Goal: Task Accomplishment & Management: Manage account settings

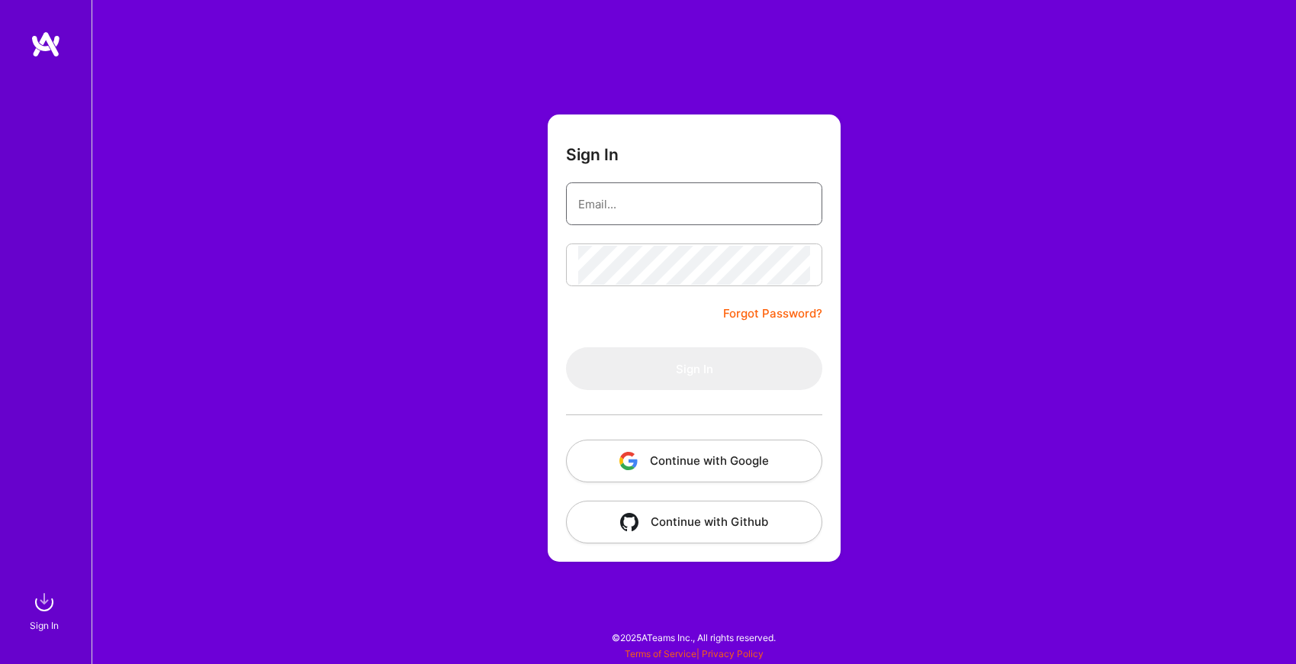
click at [713, 213] on input "email" at bounding box center [694, 204] width 232 height 39
type input "[EMAIL_ADDRESS][DOMAIN_NAME]"
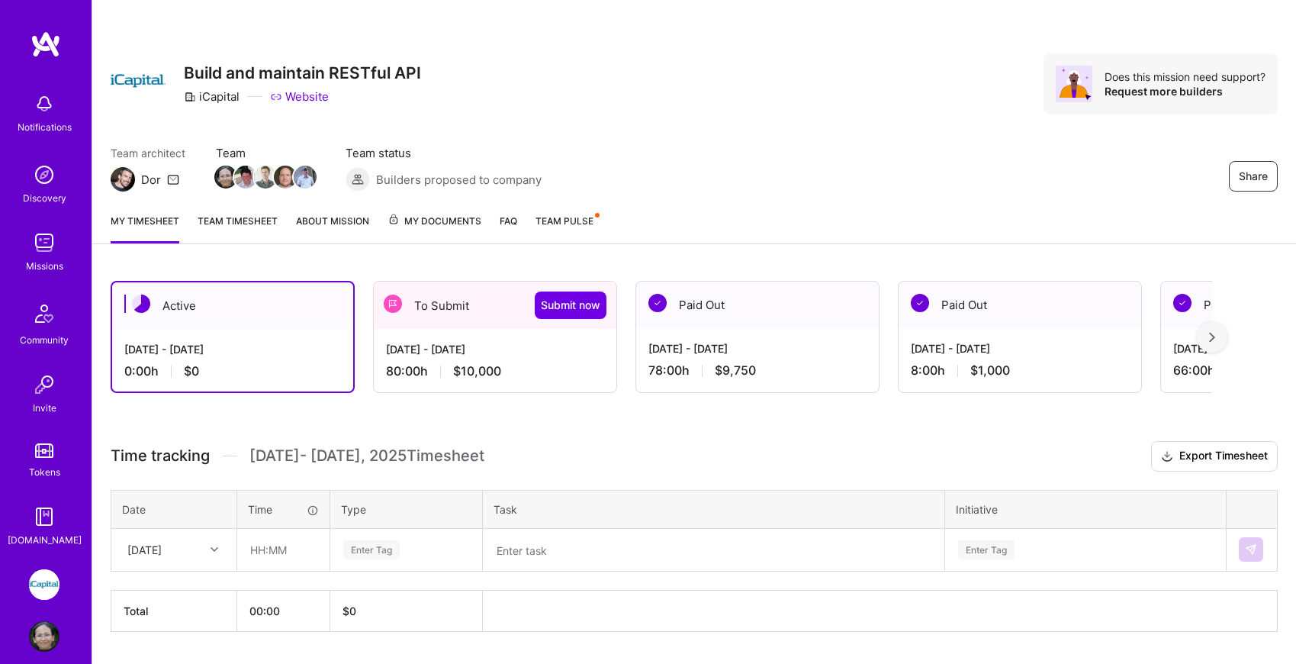
click at [555, 350] on div "[DATE] - [DATE]" at bounding box center [495, 349] width 218 height 16
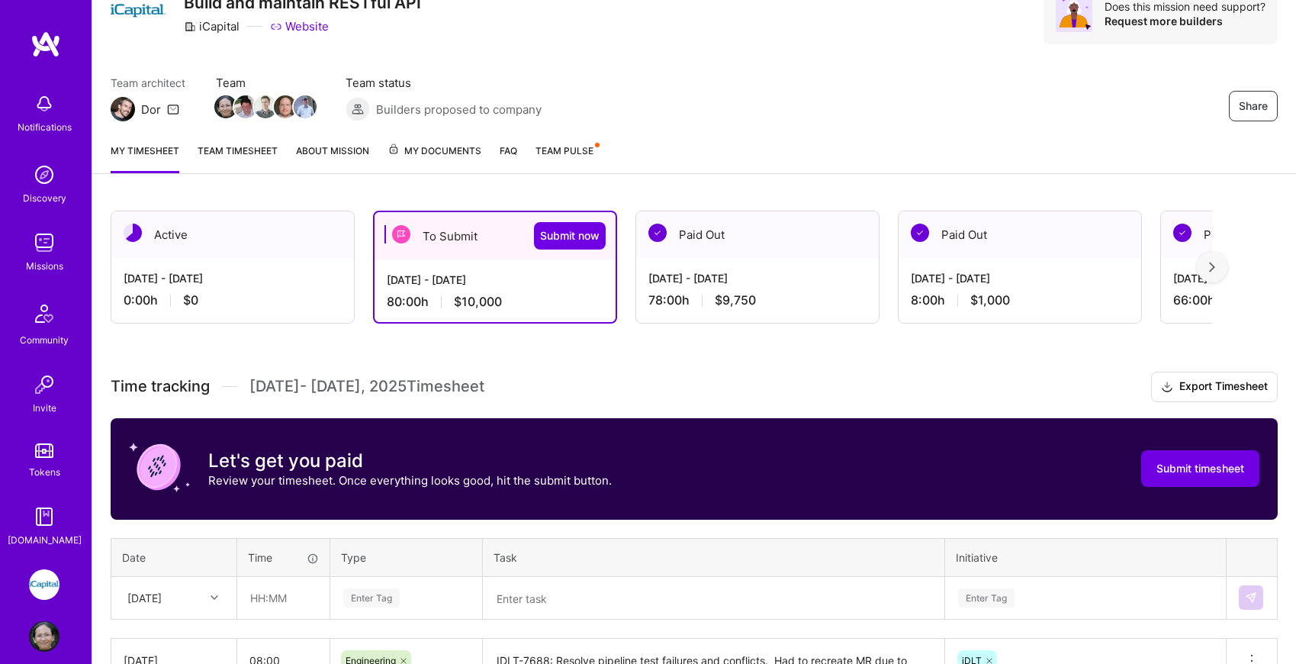
scroll to position [43, 0]
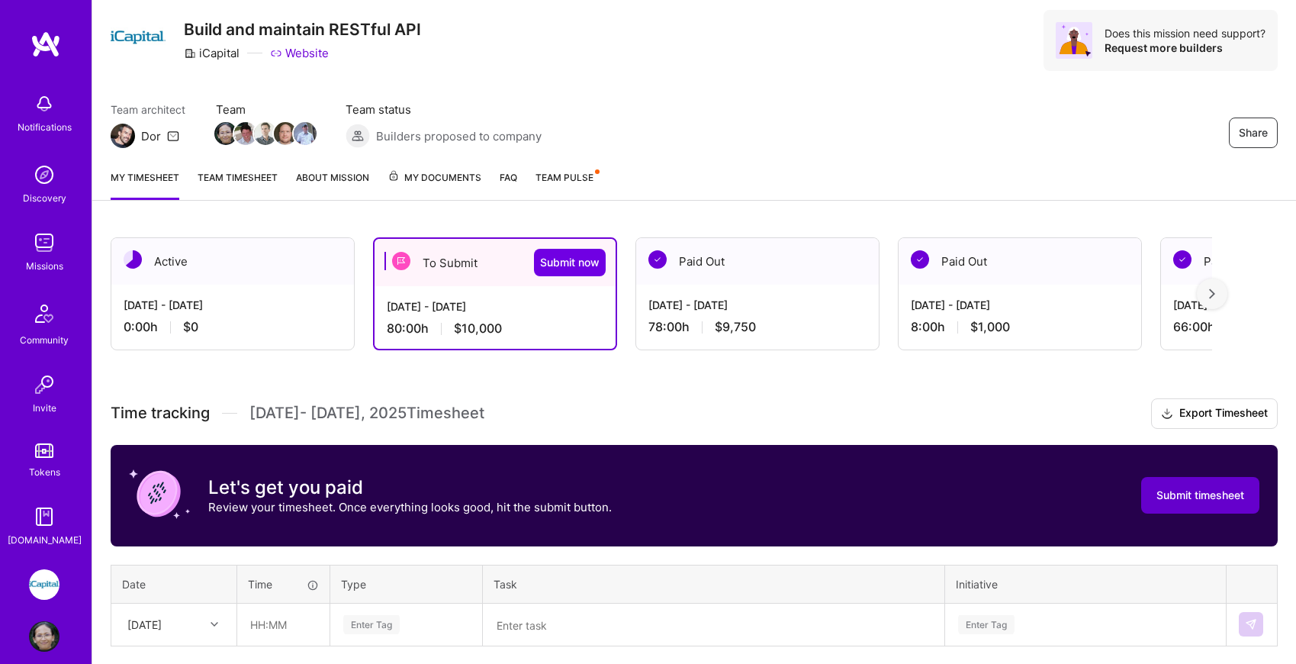
click at [1211, 489] on span "Submit timesheet" at bounding box center [1200, 494] width 88 height 15
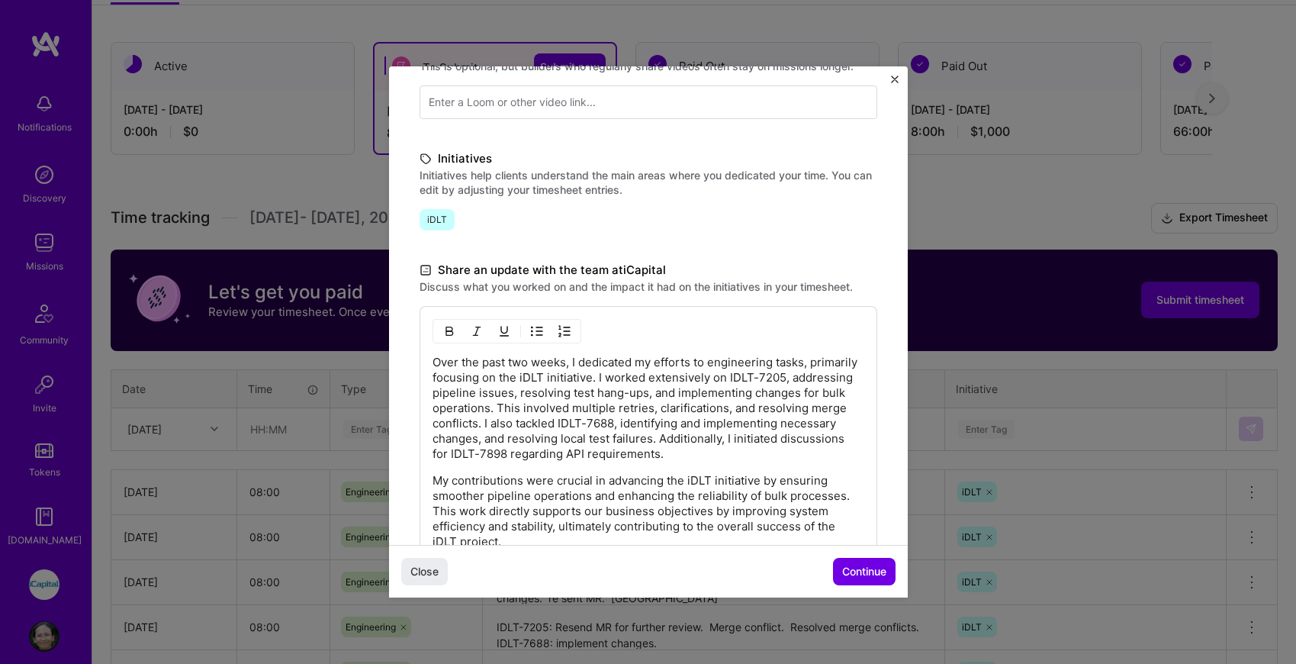
scroll to position [240, 0]
drag, startPoint x: 431, startPoint y: 363, endPoint x: 494, endPoint y: 395, distance: 70.3
click at [494, 395] on div "Over the past two weeks, I dedicated my efforts to engineering tasks, primarily…" at bounding box center [649, 447] width 458 height 282
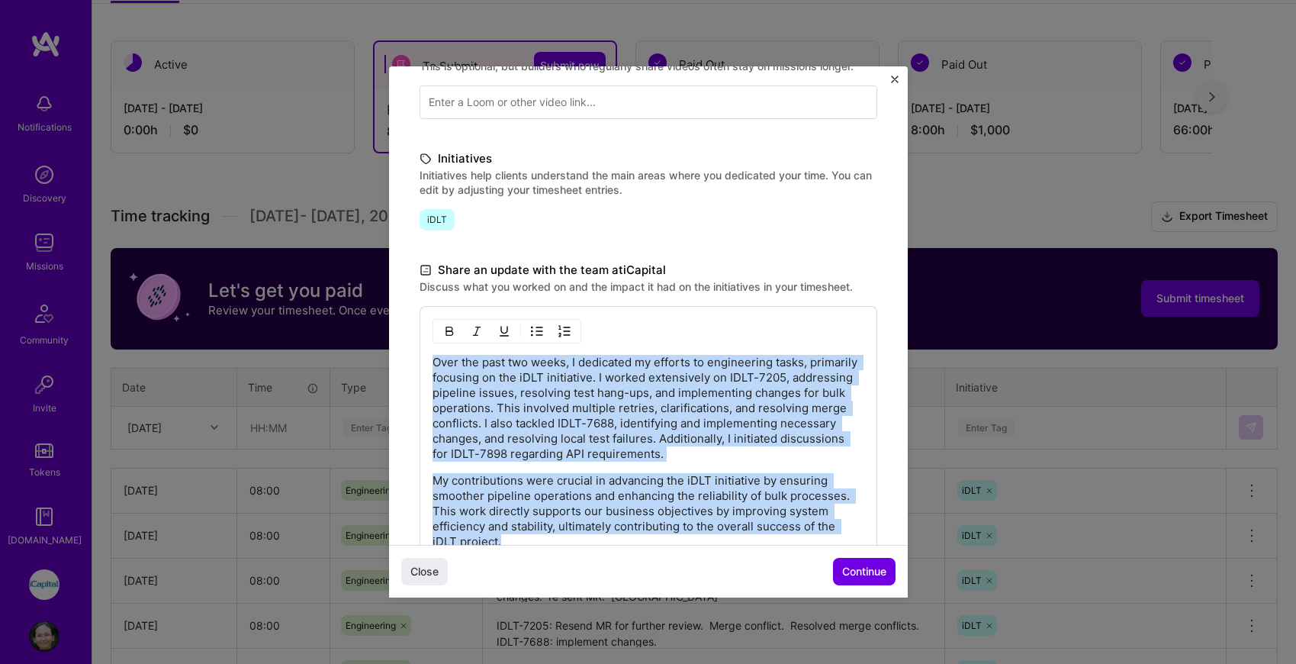
drag, startPoint x: 434, startPoint y: 362, endPoint x: 600, endPoint y: 580, distance: 274.5
click at [600, 580] on div "Demo day Take a moment to reflect on what you've built over the last two weeks …" at bounding box center [648, 223] width 519 height 875
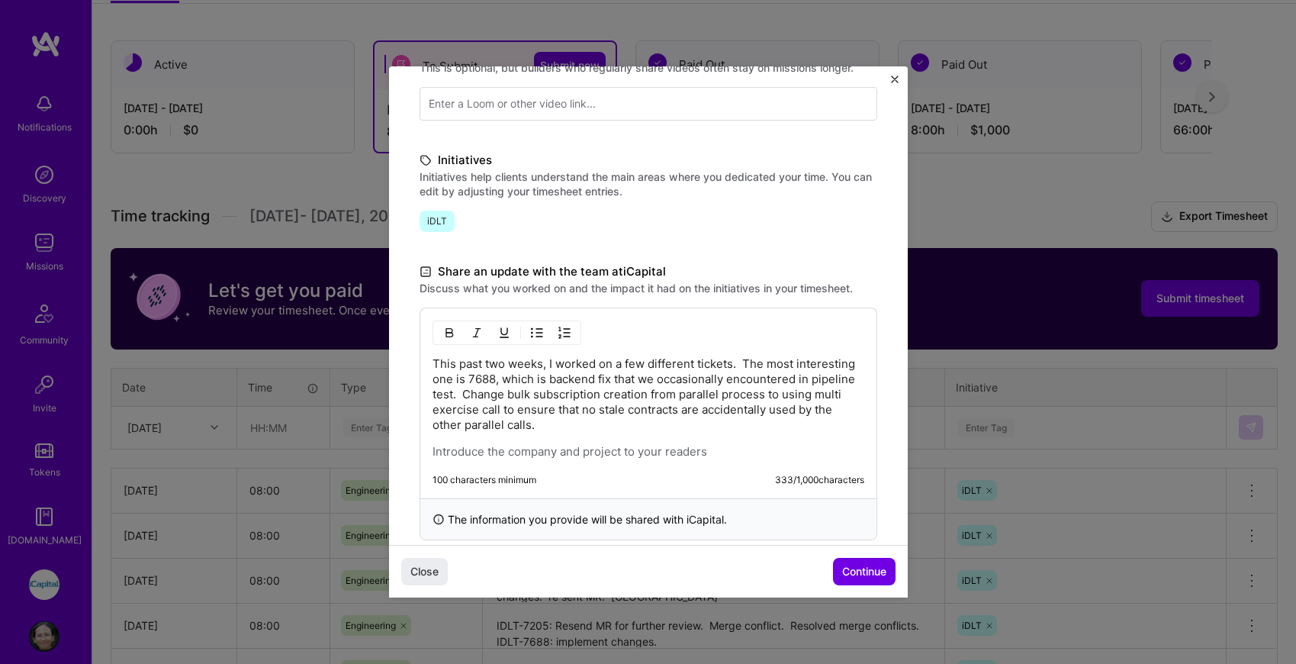
scroll to position [281, 0]
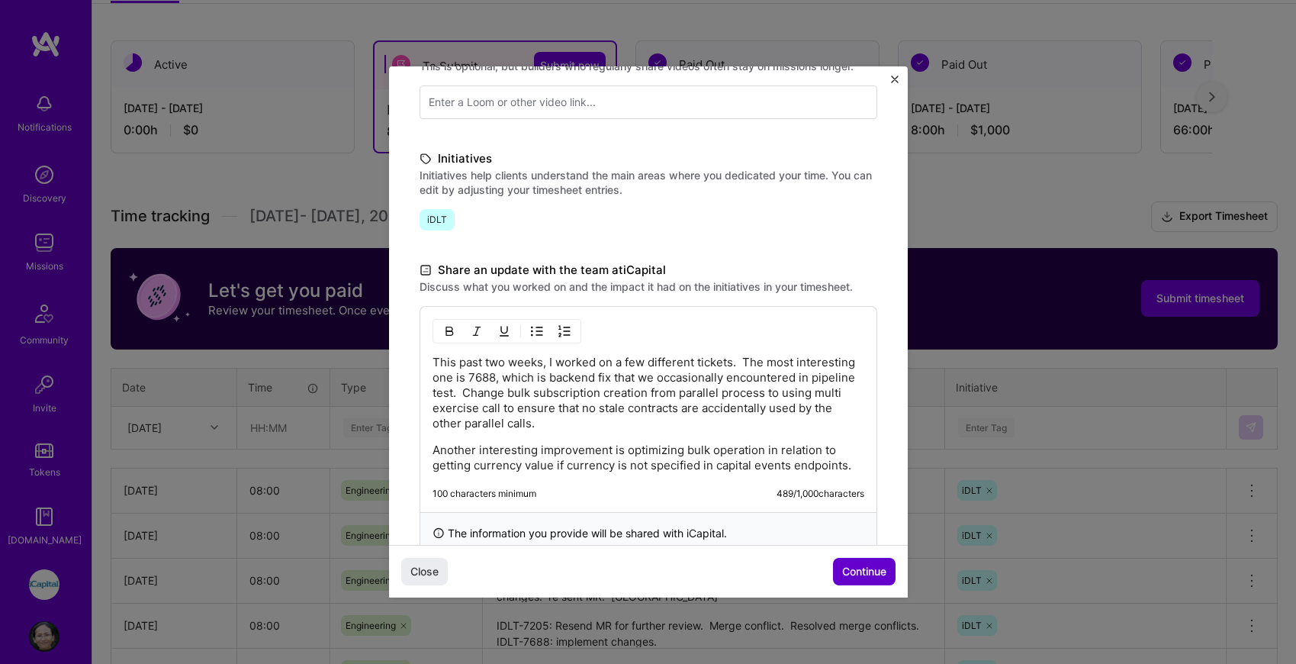
click at [866, 568] on span "Continue" at bounding box center [864, 571] width 44 height 15
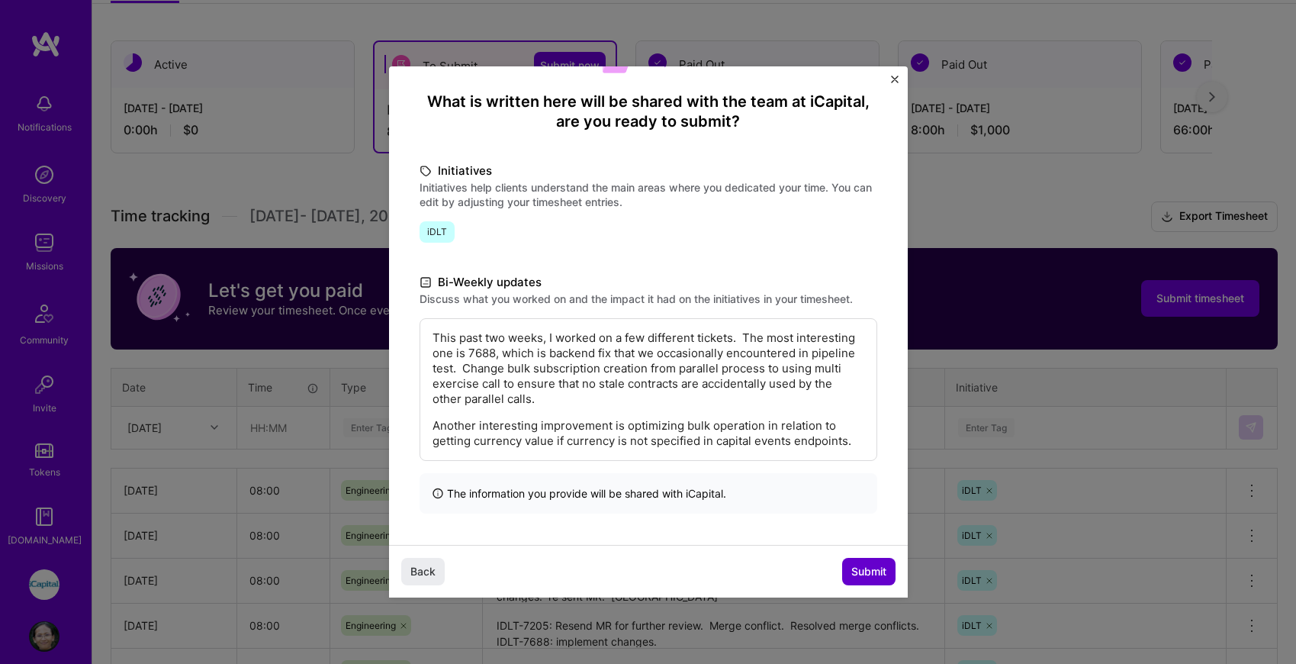
click at [866, 568] on span "Submit" at bounding box center [868, 571] width 35 height 15
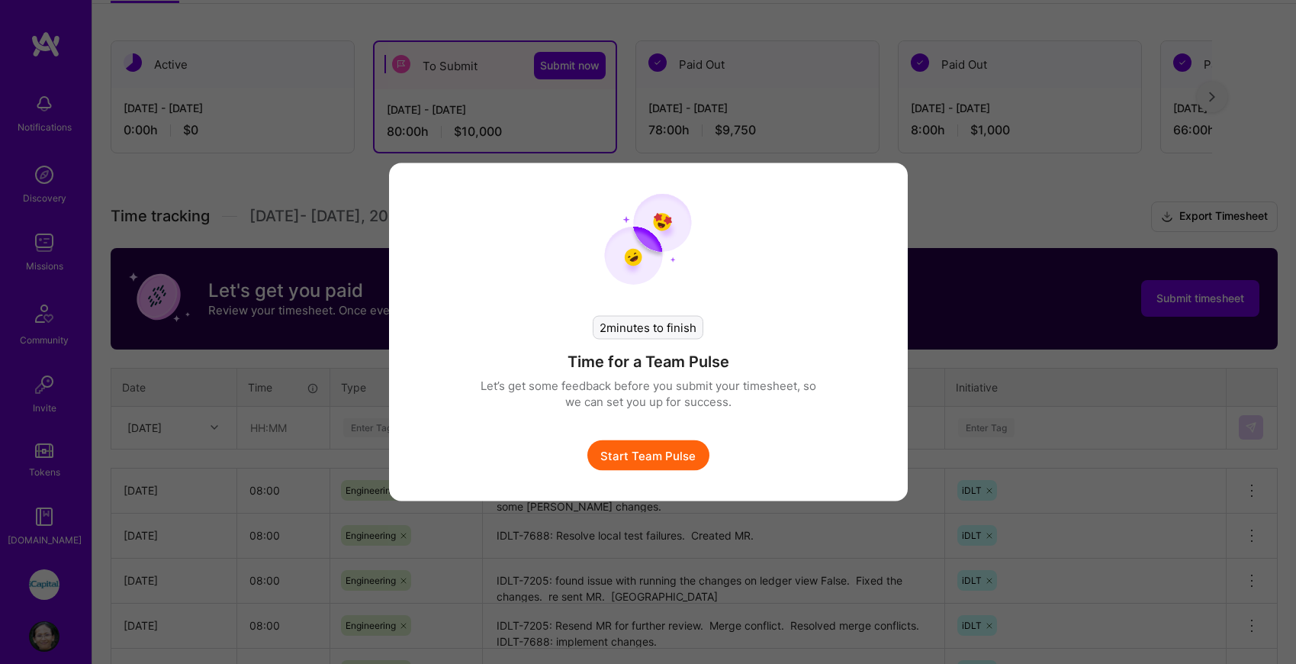
click at [696, 454] on button "Start Team Pulse" at bounding box center [648, 455] width 122 height 31
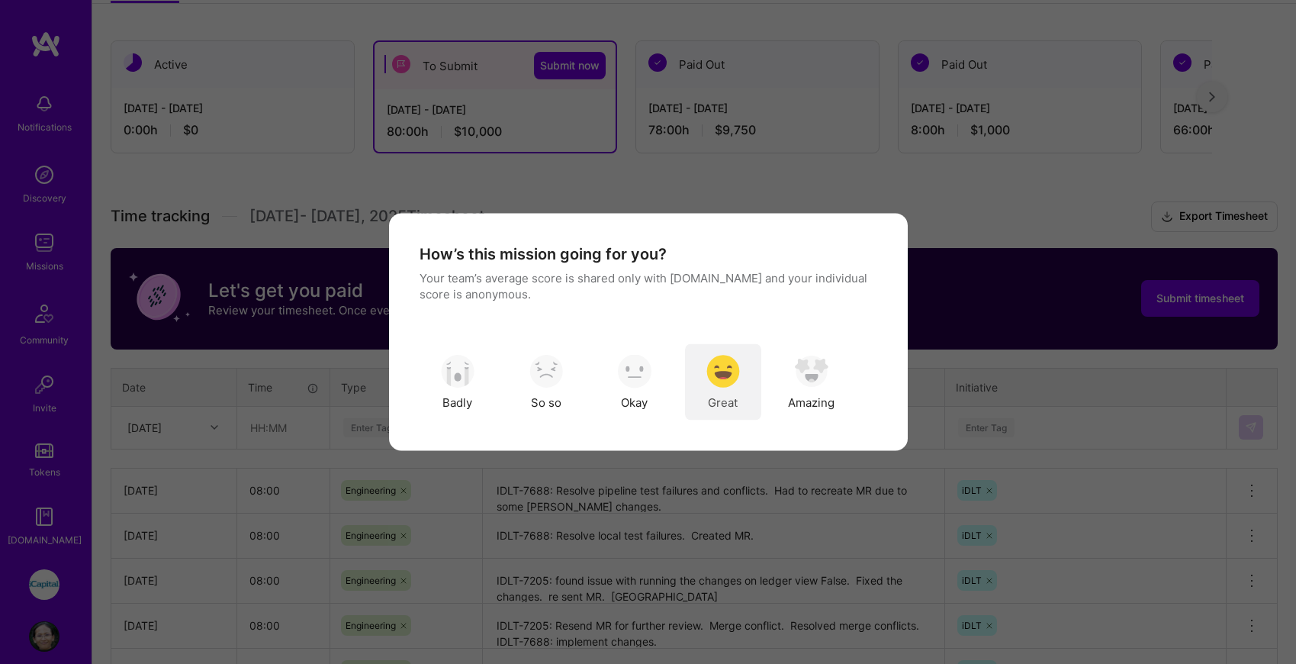
click at [725, 375] on img "modal" at bounding box center [723, 371] width 34 height 34
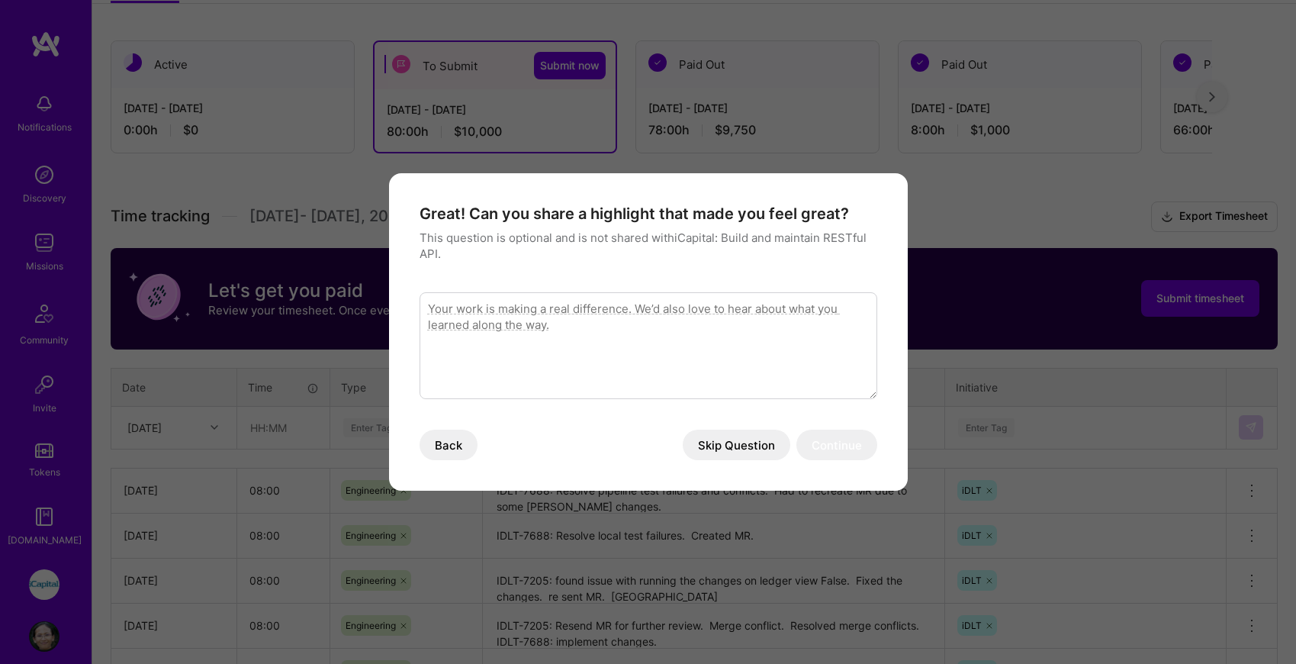
click at [722, 445] on button "Skip Question" at bounding box center [737, 444] width 108 height 31
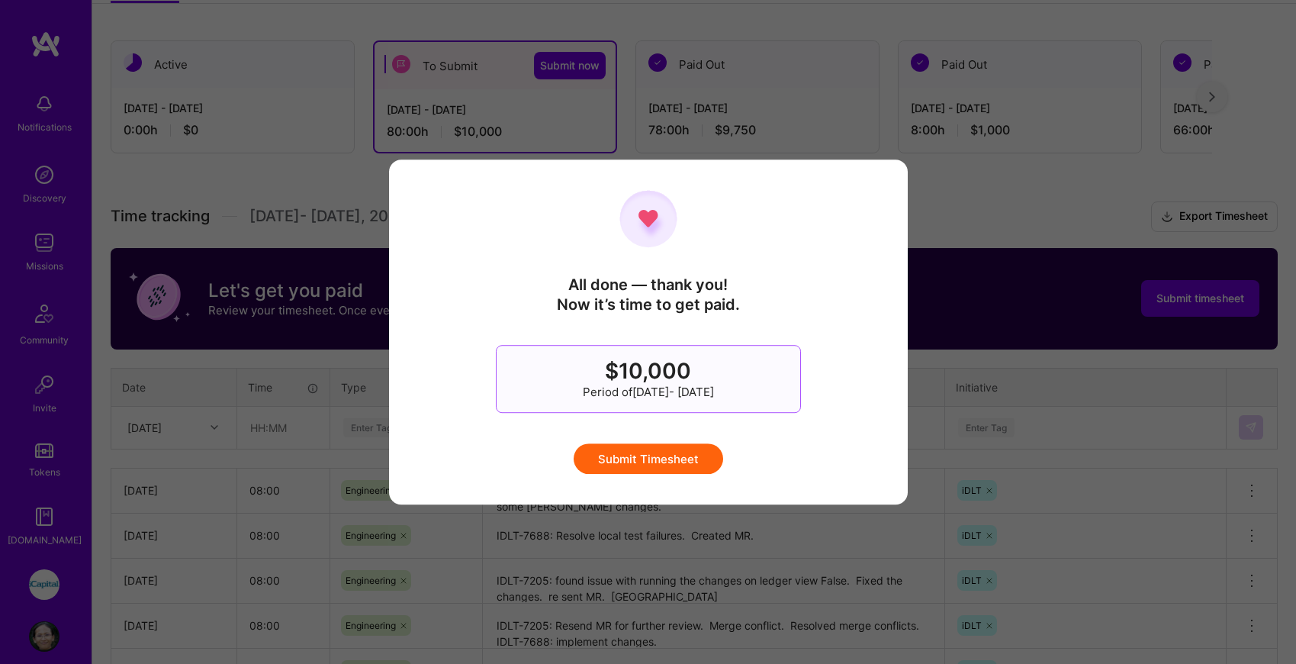
click at [684, 461] on button "Submit Timesheet" at bounding box center [649, 458] width 150 height 31
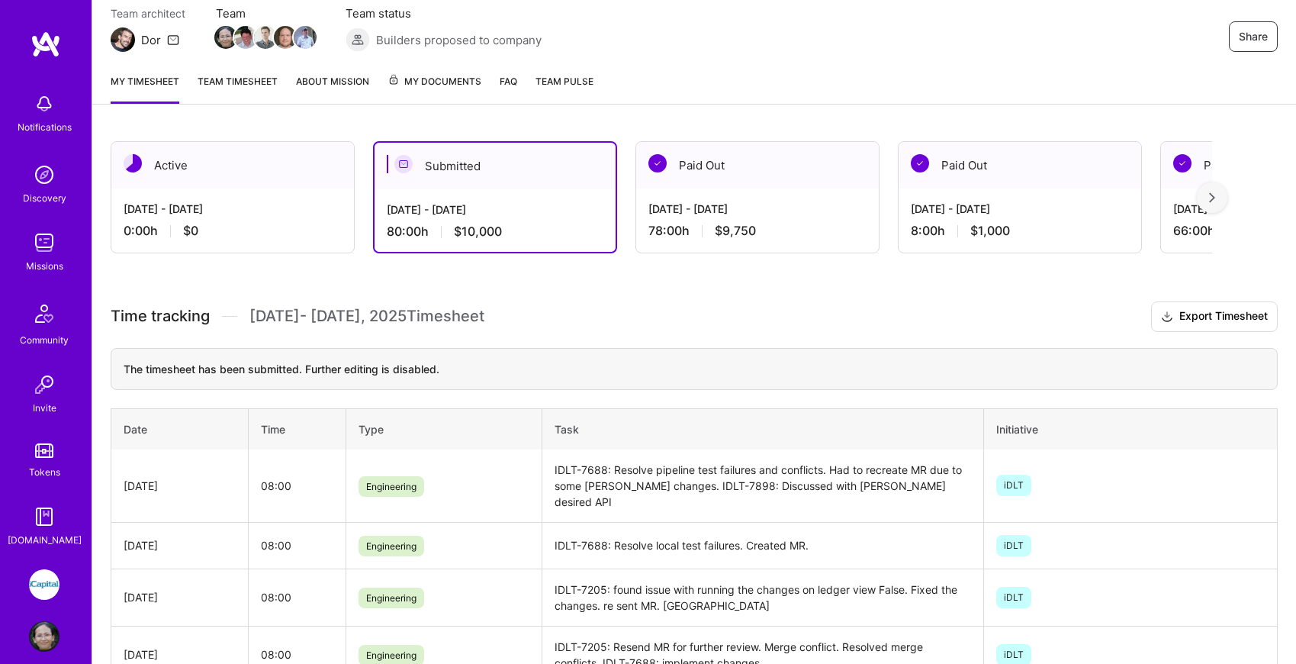
click at [244, 194] on div "[DATE] - [DATE] 0:00 h $0" at bounding box center [232, 219] width 243 height 63
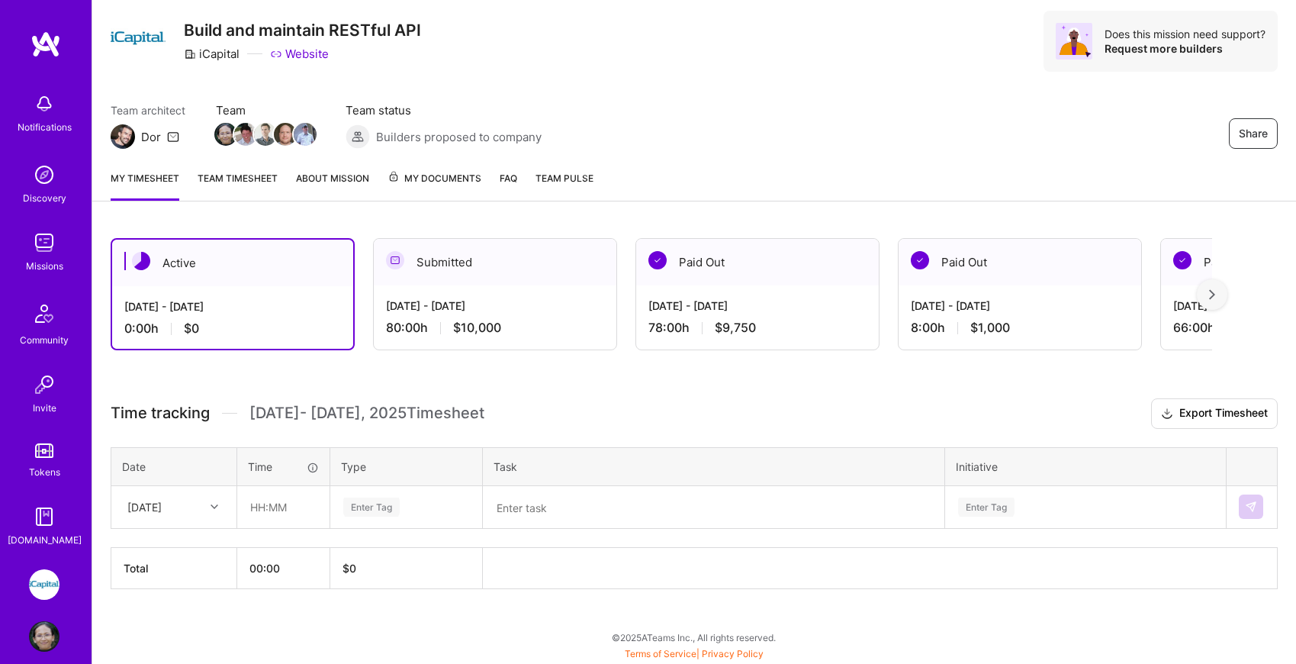
scroll to position [42, 0]
click at [209, 510] on div at bounding box center [216, 507] width 24 height 20
click at [200, 547] on div "[DATE]" at bounding box center [174, 551] width 124 height 28
click at [267, 509] on input "text" at bounding box center [283, 507] width 91 height 40
type input "08:00"
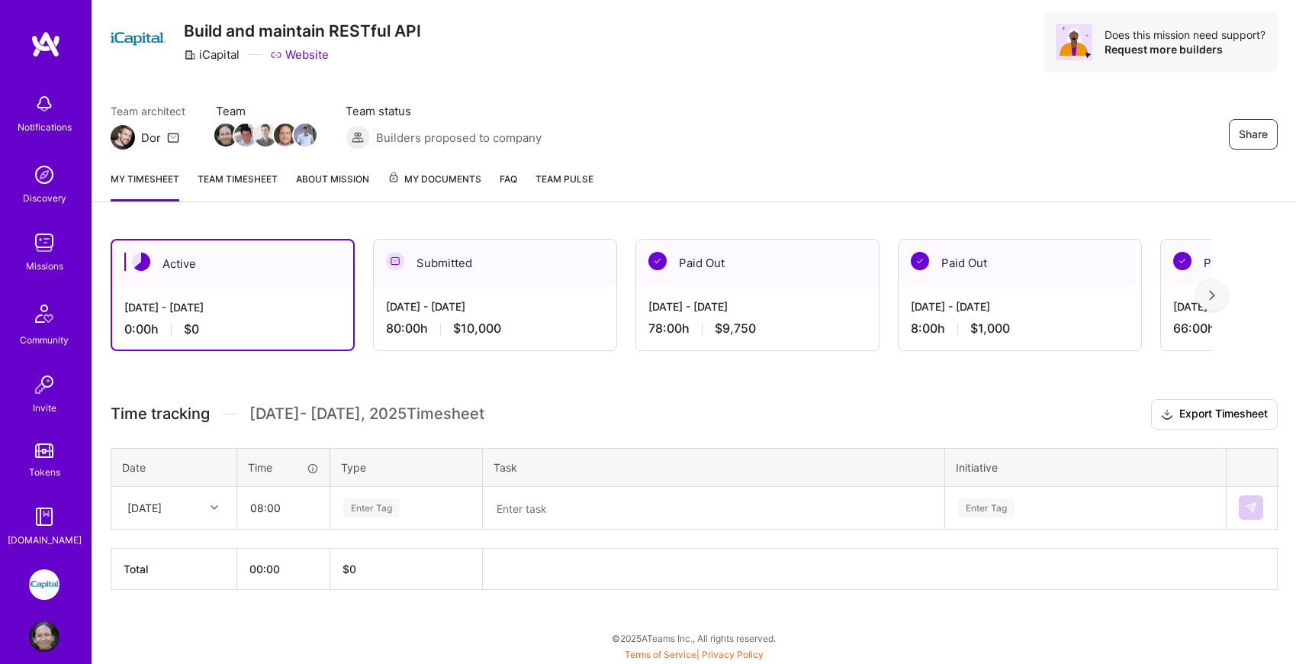
click at [379, 510] on div "Enter Tag" at bounding box center [371, 508] width 56 height 24
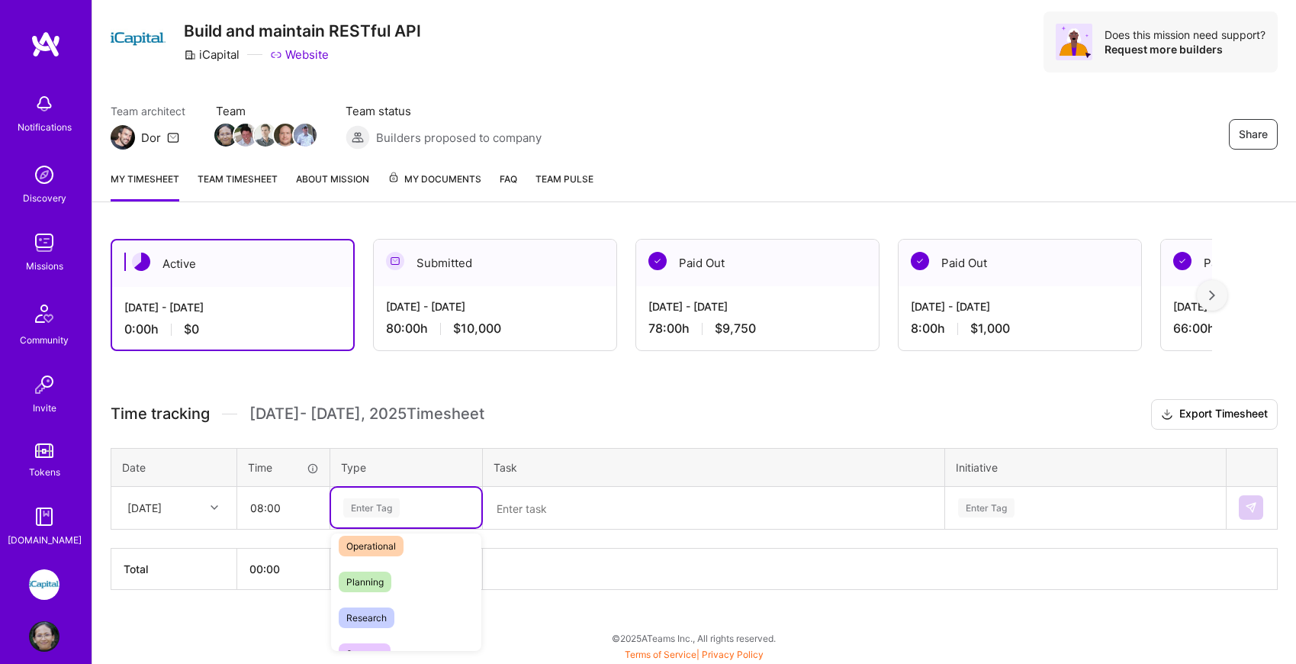
scroll to position [233, 0]
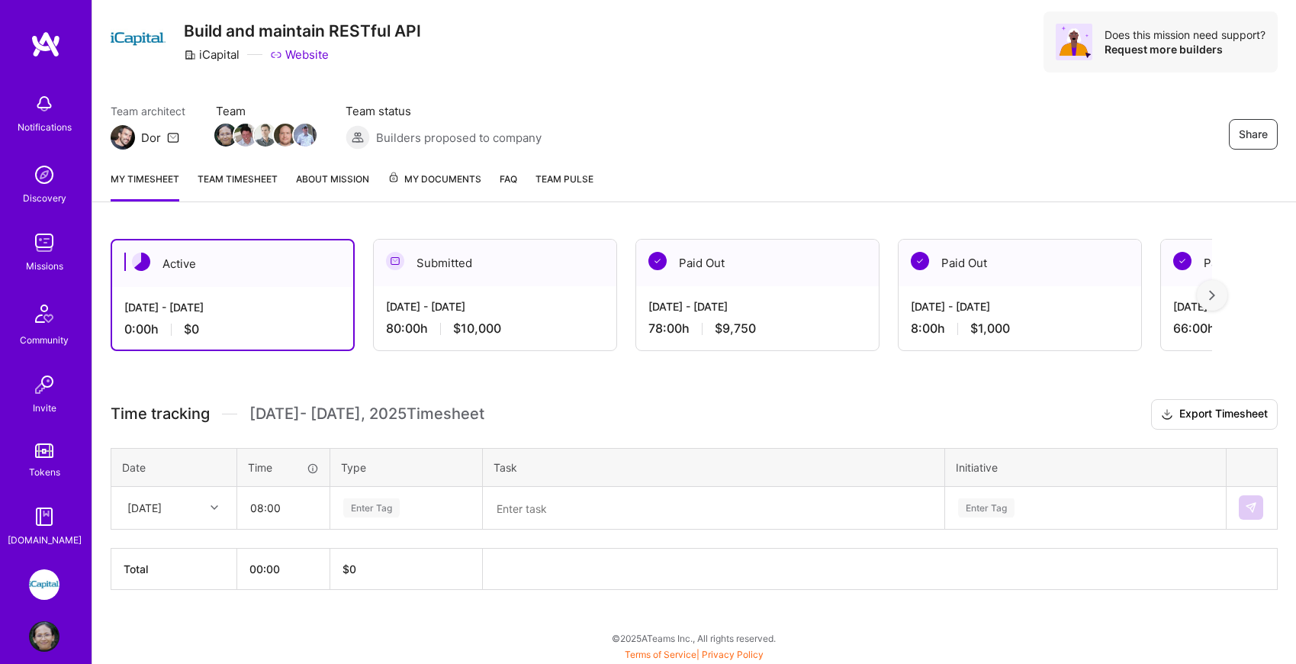
click at [450, 287] on div "[DATE] - [DATE] 80:00 h $10,000" at bounding box center [495, 317] width 243 height 63
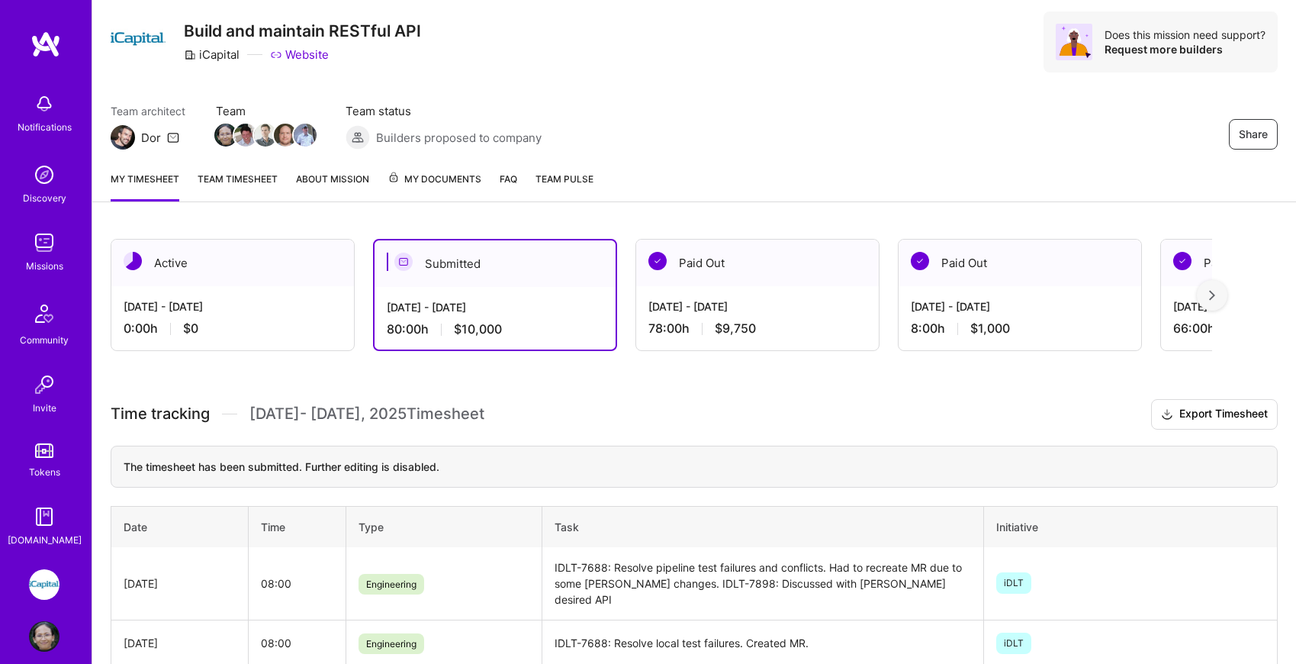
click at [450, 287] on div "[DATE] - [DATE] 80:00 h $10,000" at bounding box center [495, 318] width 241 height 63
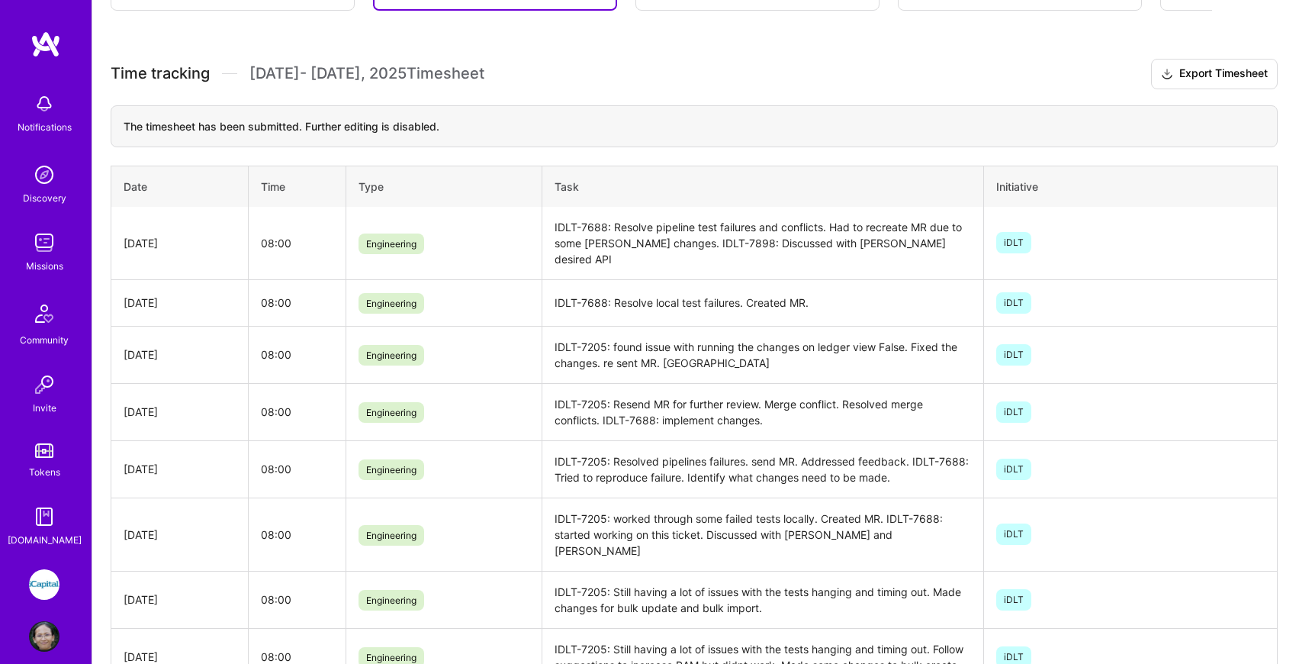
scroll to position [365, 0]
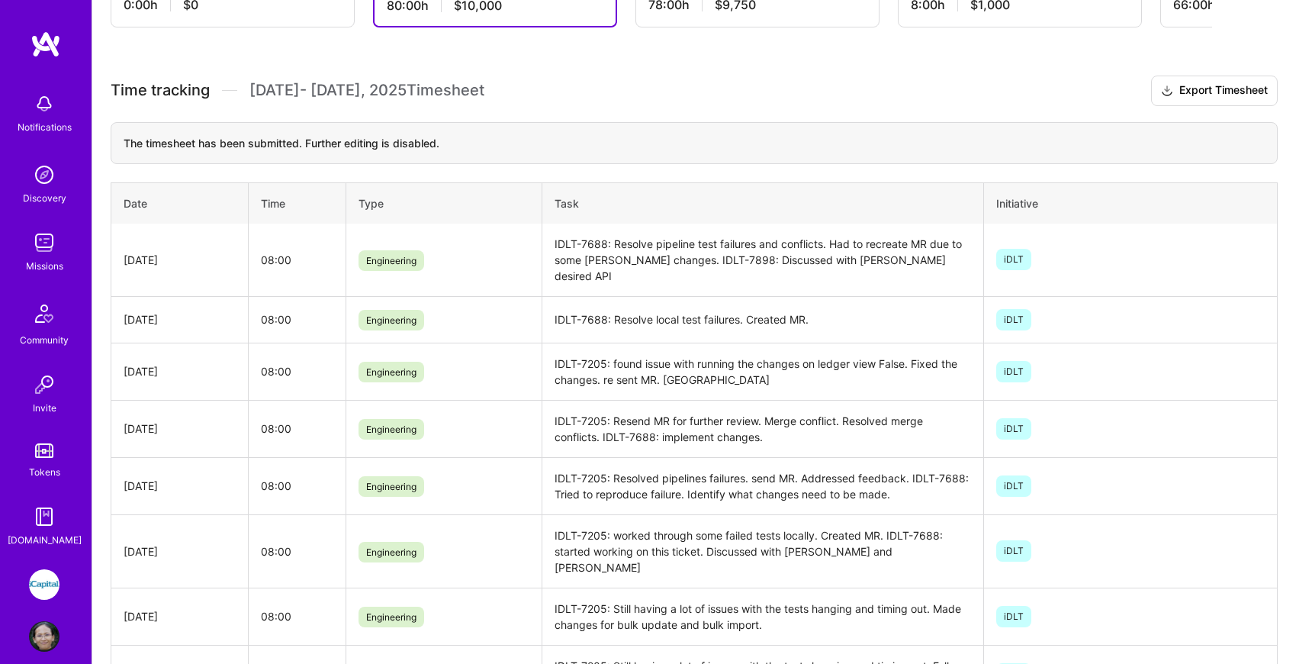
click at [882, 259] on td "IDLT-7688: Resolve pipeline test failures and conflicts. Had to recreate MR due…" at bounding box center [762, 260] width 441 height 73
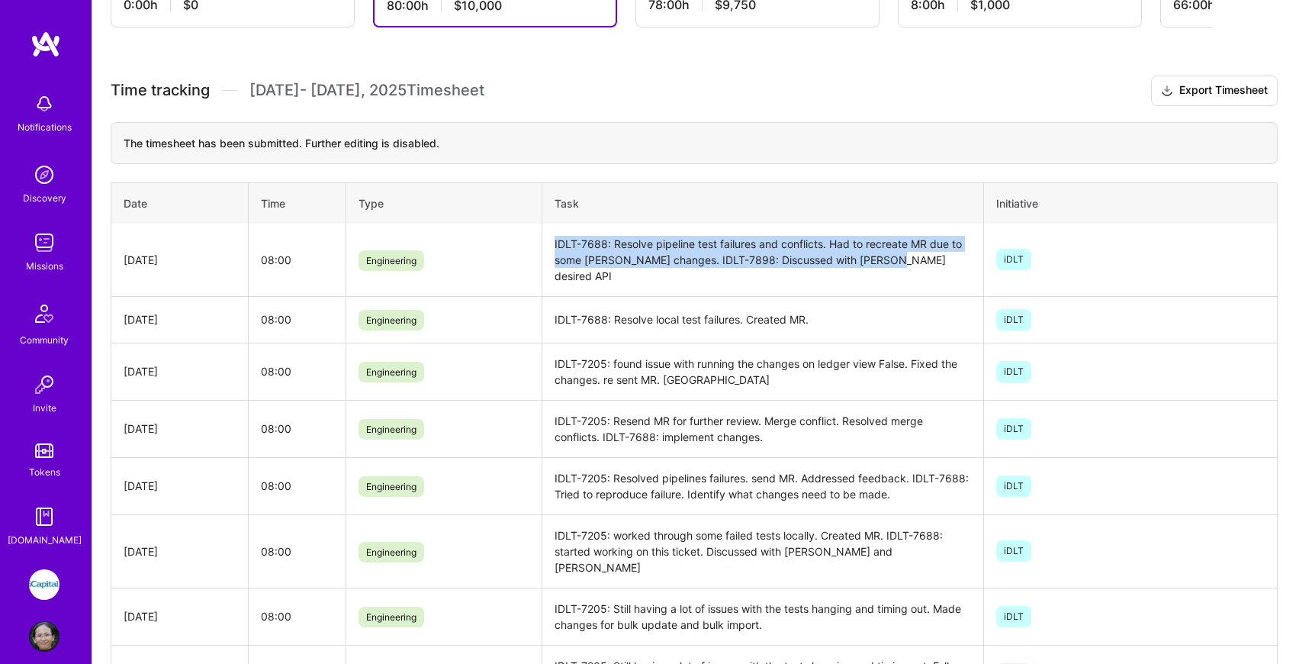
drag, startPoint x: 882, startPoint y: 259, endPoint x: 555, endPoint y: 246, distance: 327.5
click at [555, 246] on td "IDLT-7688: Resolve pipeline test failures and conflicts. Had to recreate MR due…" at bounding box center [762, 260] width 441 height 73
copy td "IDLT-7688: Resolve pipeline test failures and conflicts. Had to recreate MR due…"
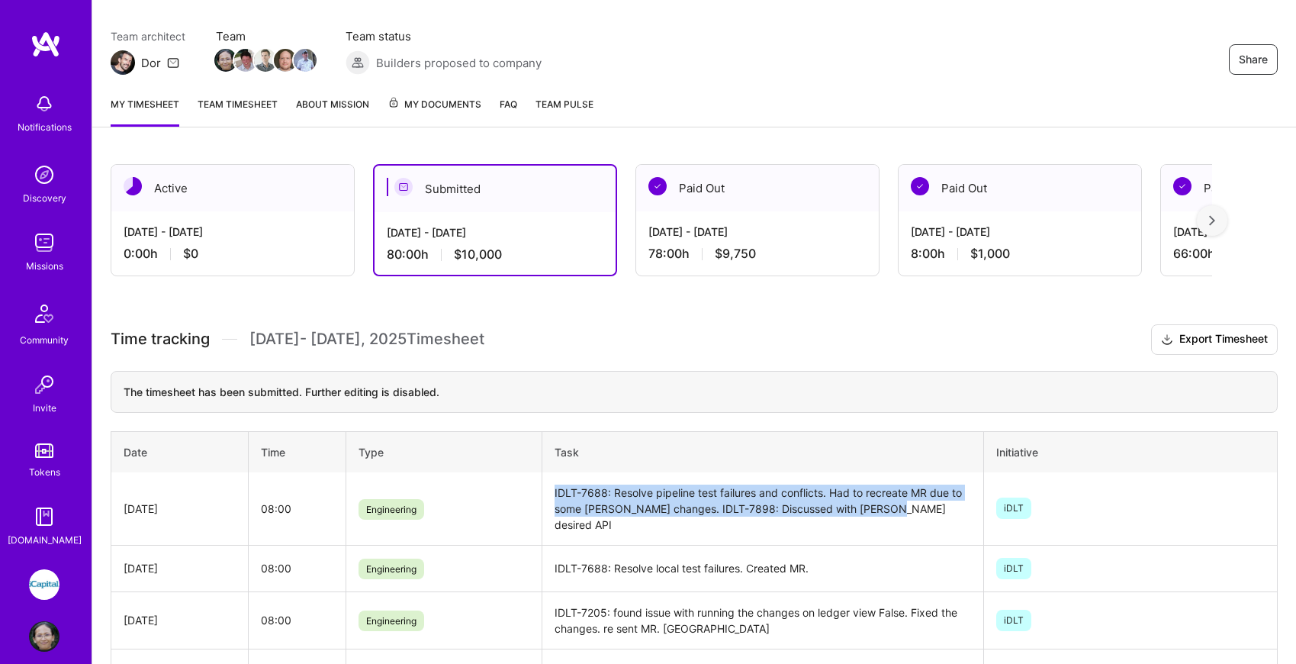
scroll to position [106, 0]
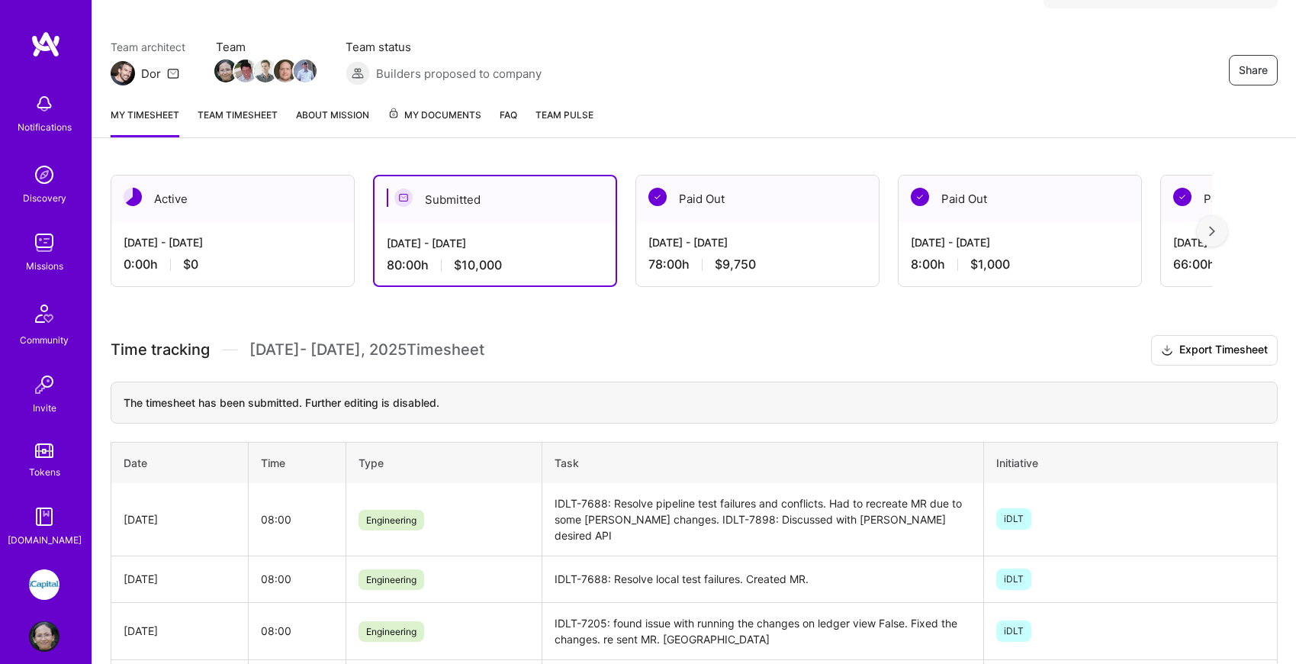
click at [262, 225] on div "[DATE] - [DATE] 0:00 h $0" at bounding box center [232, 253] width 243 height 63
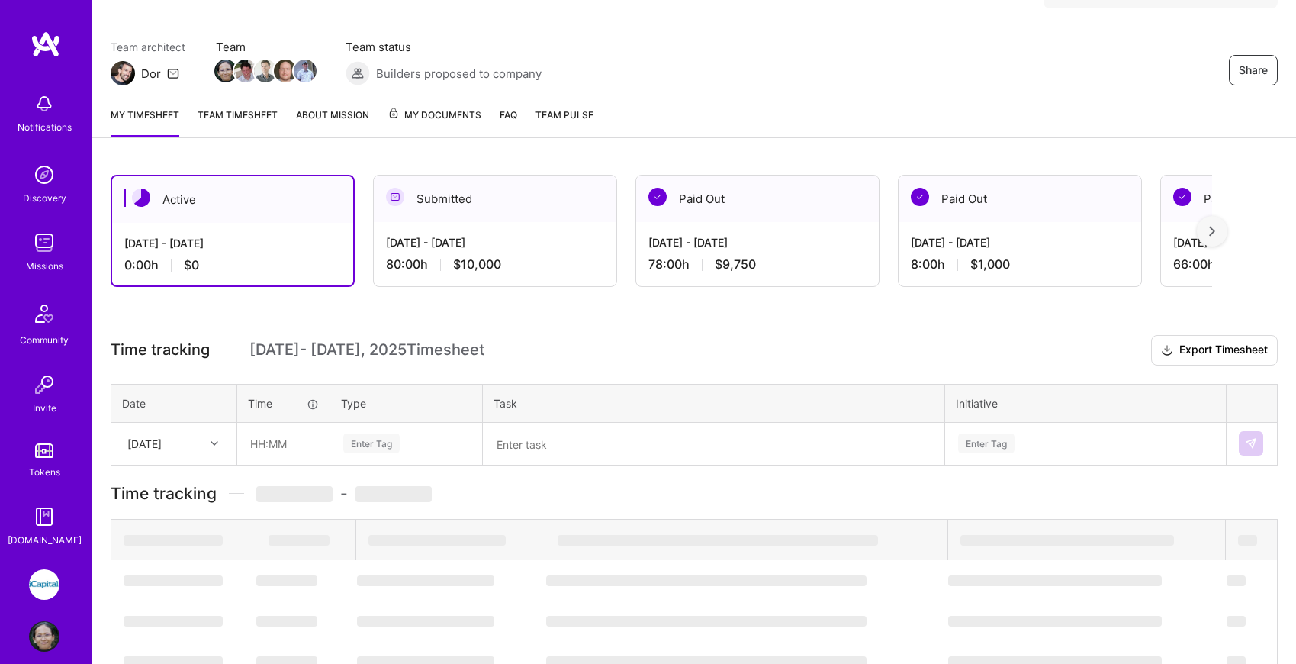
click at [262, 225] on div "Active [DATE] - [DATE] 0:00 h $0 Submitted [DATE] - [DATE] 80:00 h $10,000 Paid…" at bounding box center [694, 597] width 1204 height 883
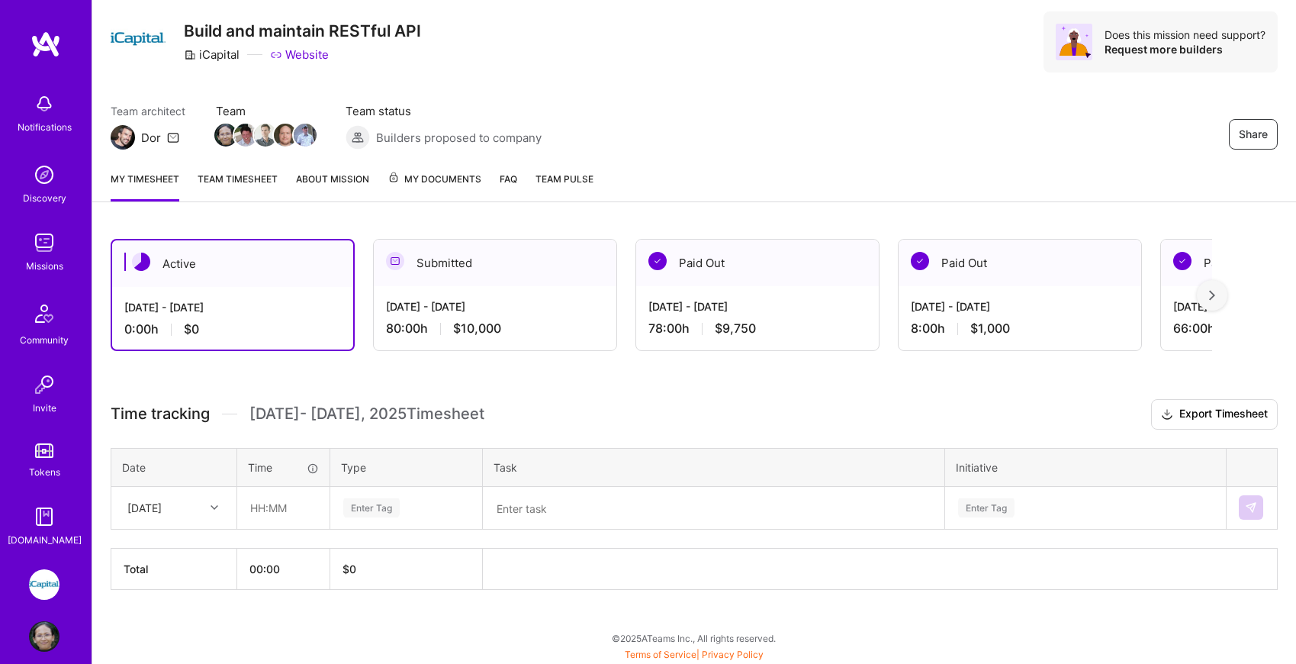
click at [213, 506] on icon at bounding box center [215, 507] width 8 height 8
click at [184, 552] on div "[DATE]" at bounding box center [174, 551] width 124 height 28
click at [269, 508] on input "text" at bounding box center [283, 507] width 91 height 40
type input "08:00"
click at [418, 499] on div "Enter Tag" at bounding box center [406, 507] width 129 height 19
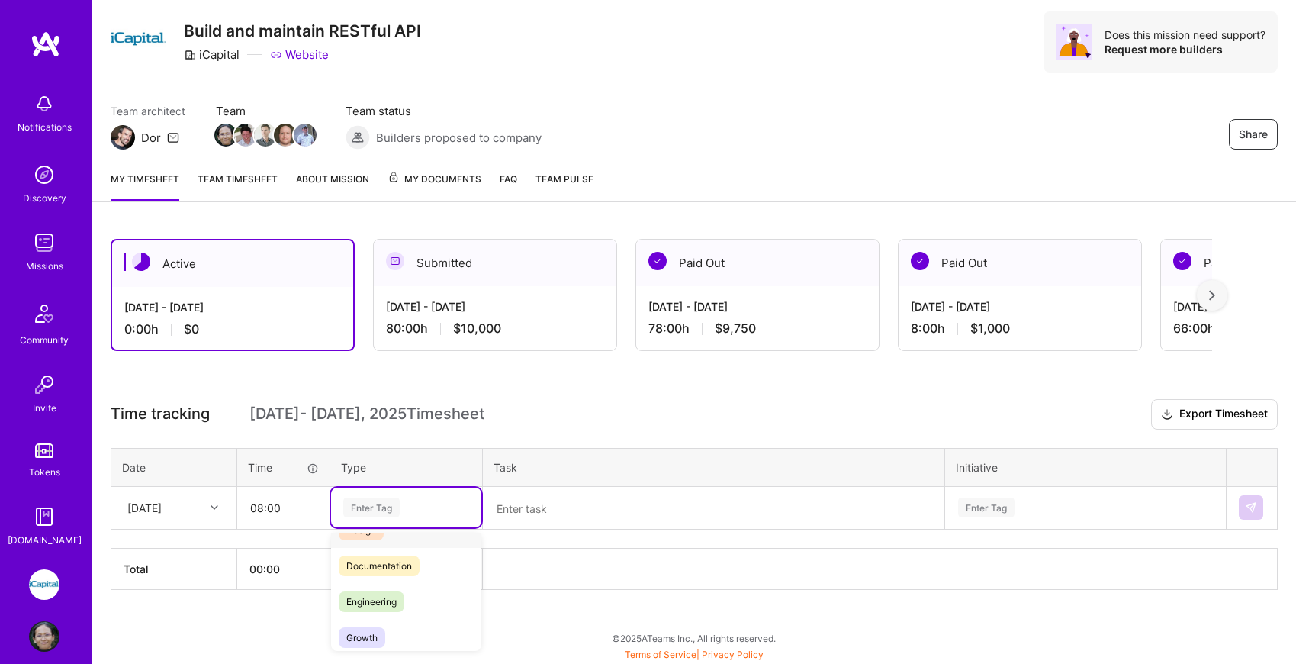
scroll to position [76, 0]
click at [396, 587] on span "Engineering" at bounding box center [372, 588] width 66 height 21
click at [568, 509] on textarea at bounding box center [713, 508] width 458 height 40
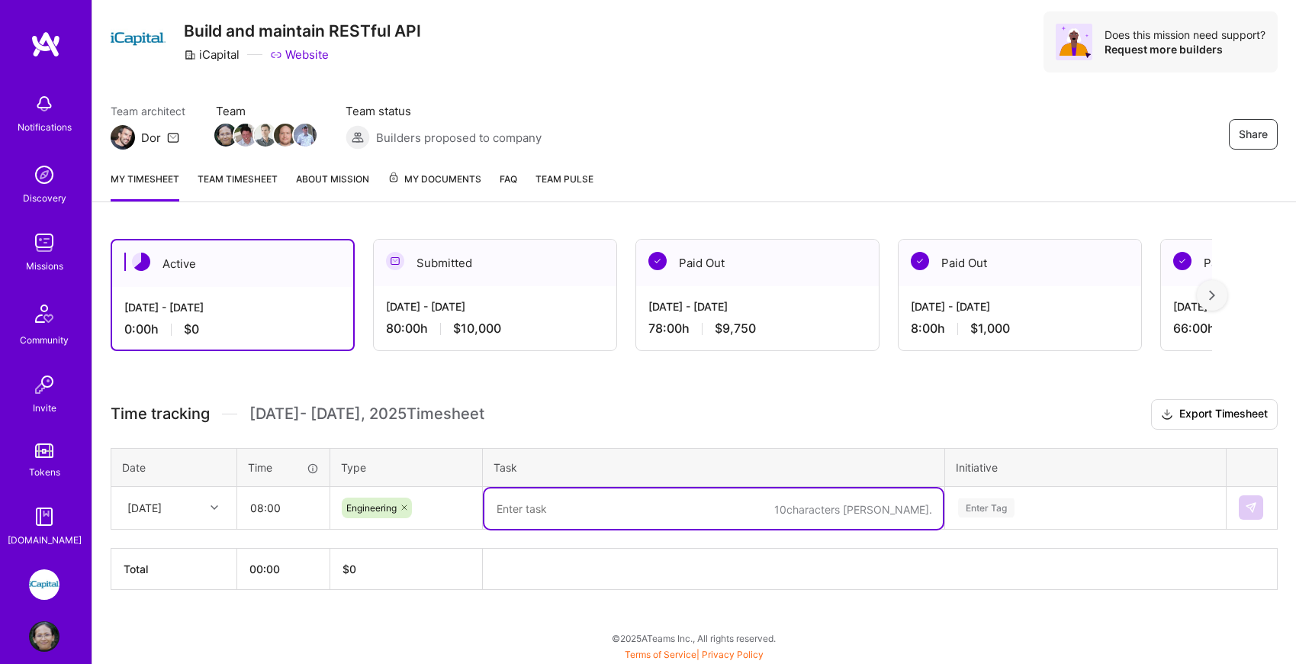
paste textarea "IDLT-7688: Resolve pipeline test failures and conflicts. Had to recreate MR due…"
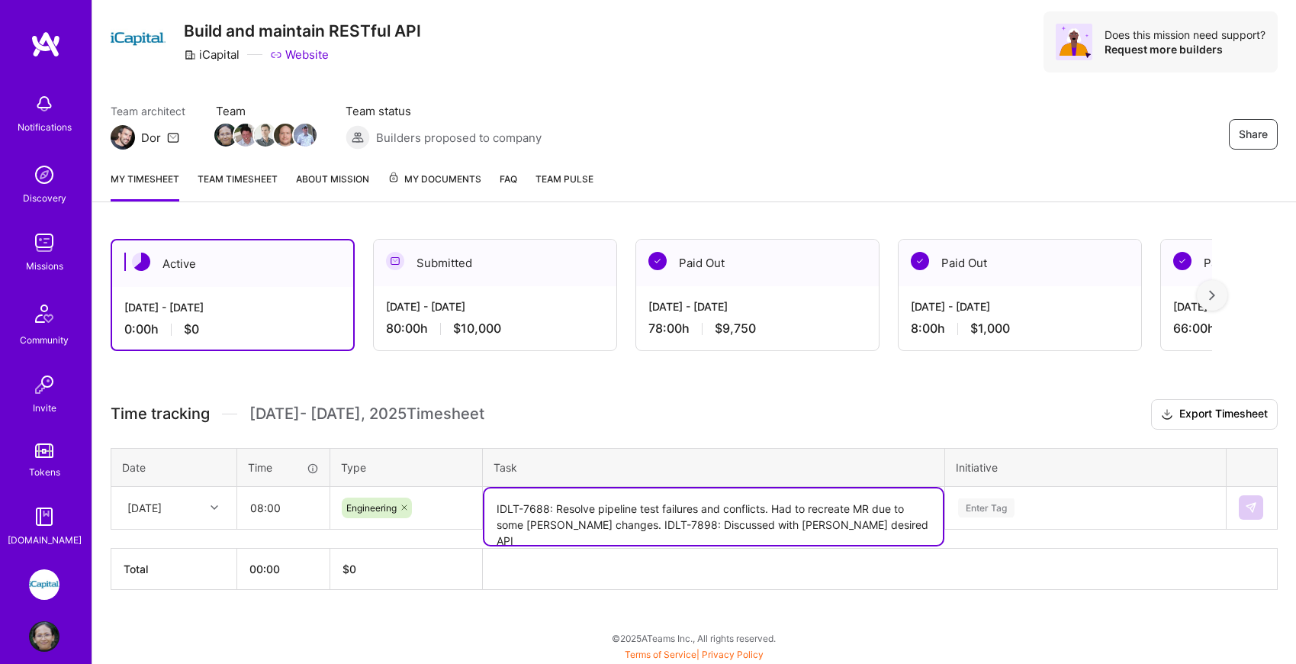
drag, startPoint x: 555, startPoint y: 508, endPoint x: 594, endPoint y: 523, distance: 42.5
click at [594, 523] on textarea "IDLT-7688: Resolve pipeline test failures and conflicts. Had to recreate MR due…" at bounding box center [713, 516] width 458 height 56
click at [814, 508] on textarea "IDLT-7688: Resent MR and addressed comments. Merged MR IDLT-7898: Discussed wit…" at bounding box center [713, 516] width 458 height 56
drag, startPoint x: 721, startPoint y: 526, endPoint x: 555, endPoint y: 526, distance: 165.5
click at [555, 526] on textarea "IDLT-7688: Resent MR and addressed comments. Merged MR. IDLT-7898: Discussed wi…" at bounding box center [713, 516] width 458 height 56
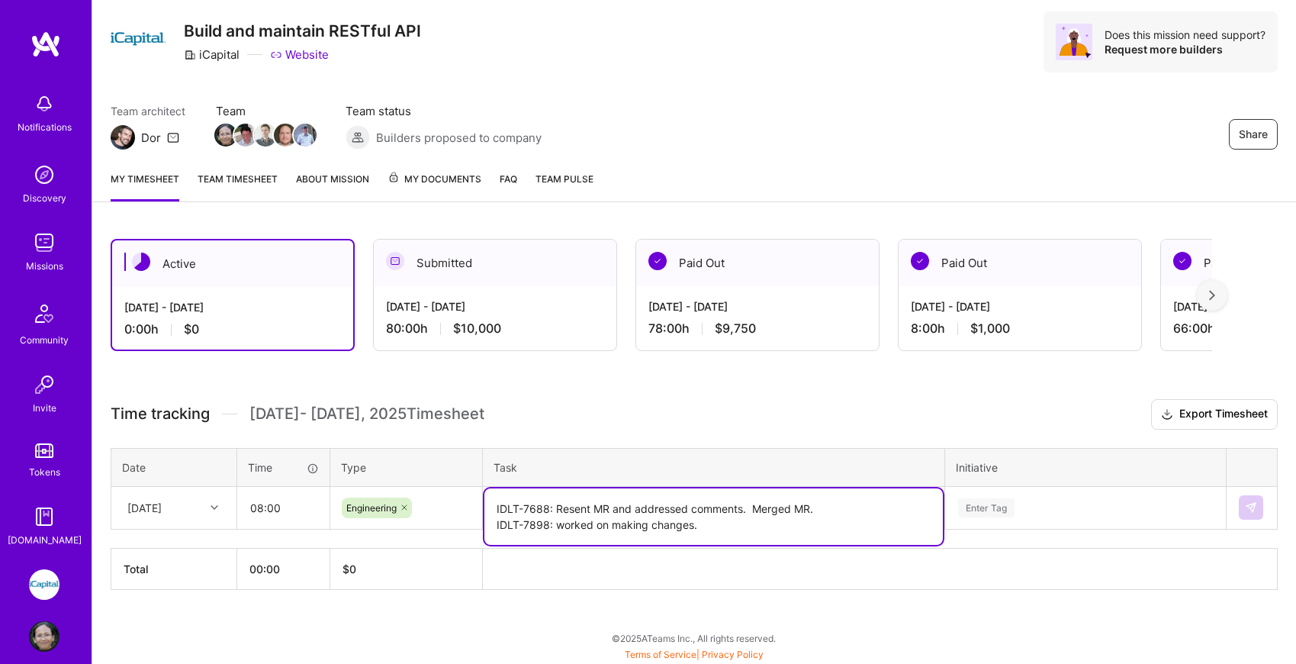
type textarea "IDLT-7688: Resent MR and addressed comments. Merged MR. IDLT-7898: worked on ma…"
click at [1002, 515] on div "Enter Tag" at bounding box center [1085, 507] width 279 height 40
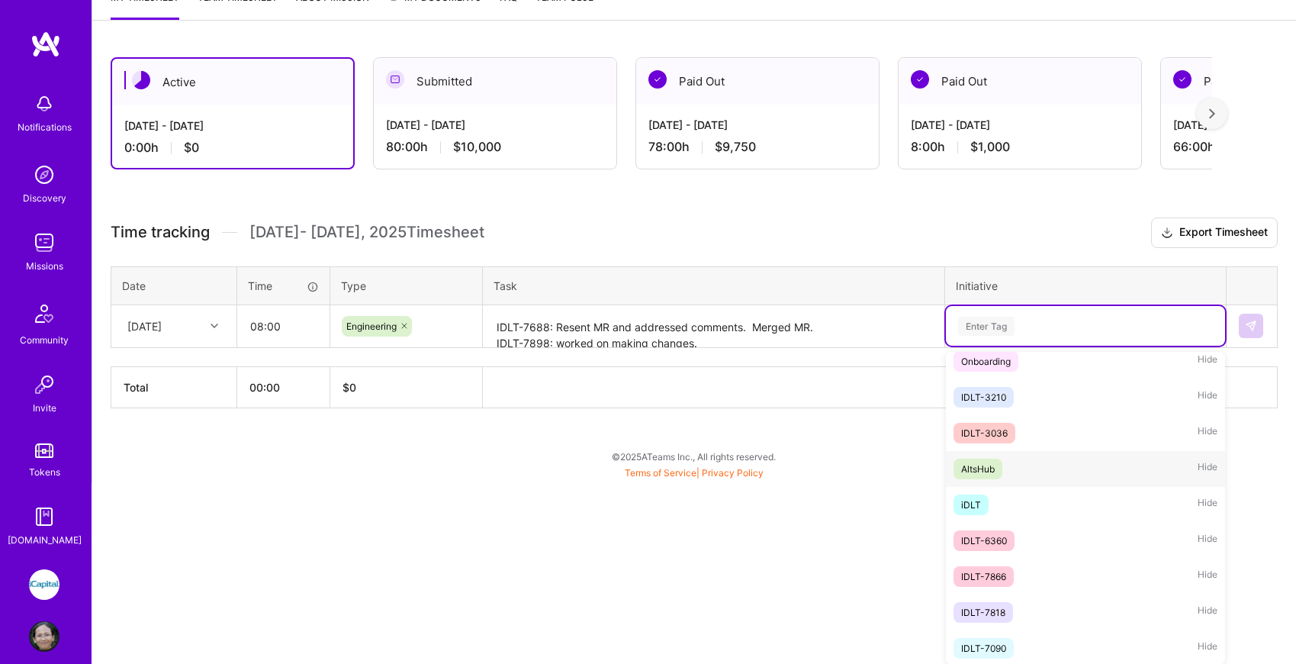
scroll to position [304, 0]
click at [1011, 506] on div "iDLT Hide" at bounding box center [1085, 503] width 279 height 36
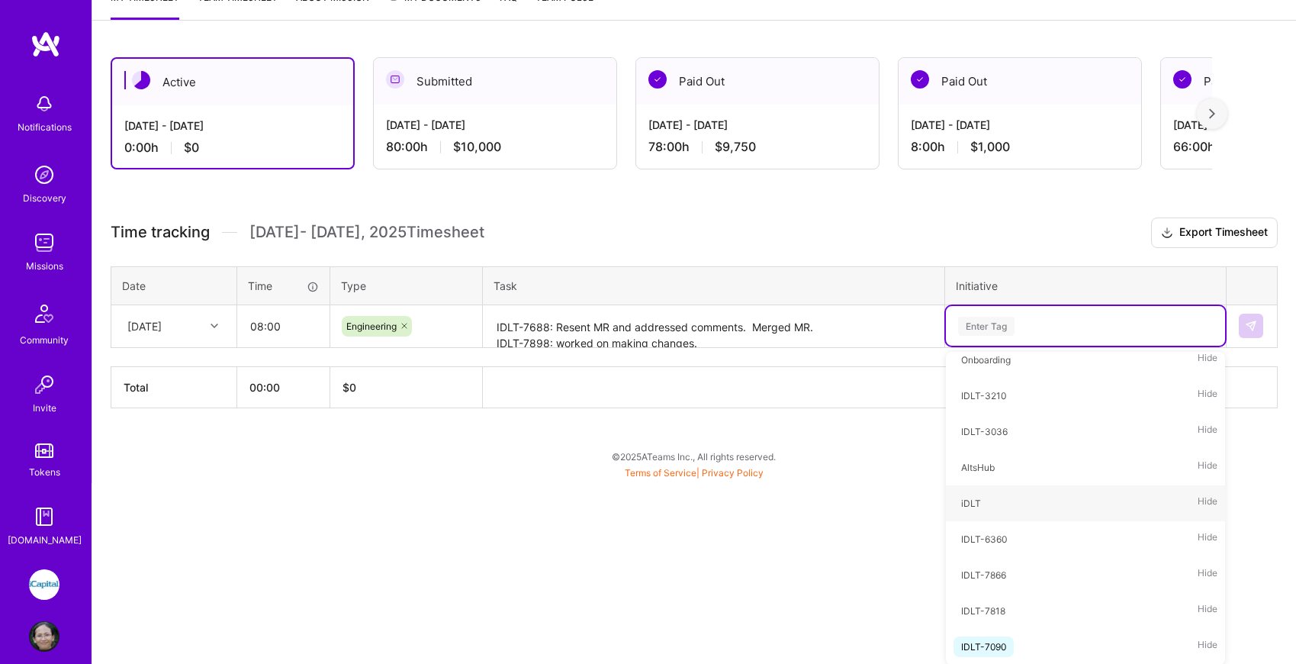
scroll to position [42, 0]
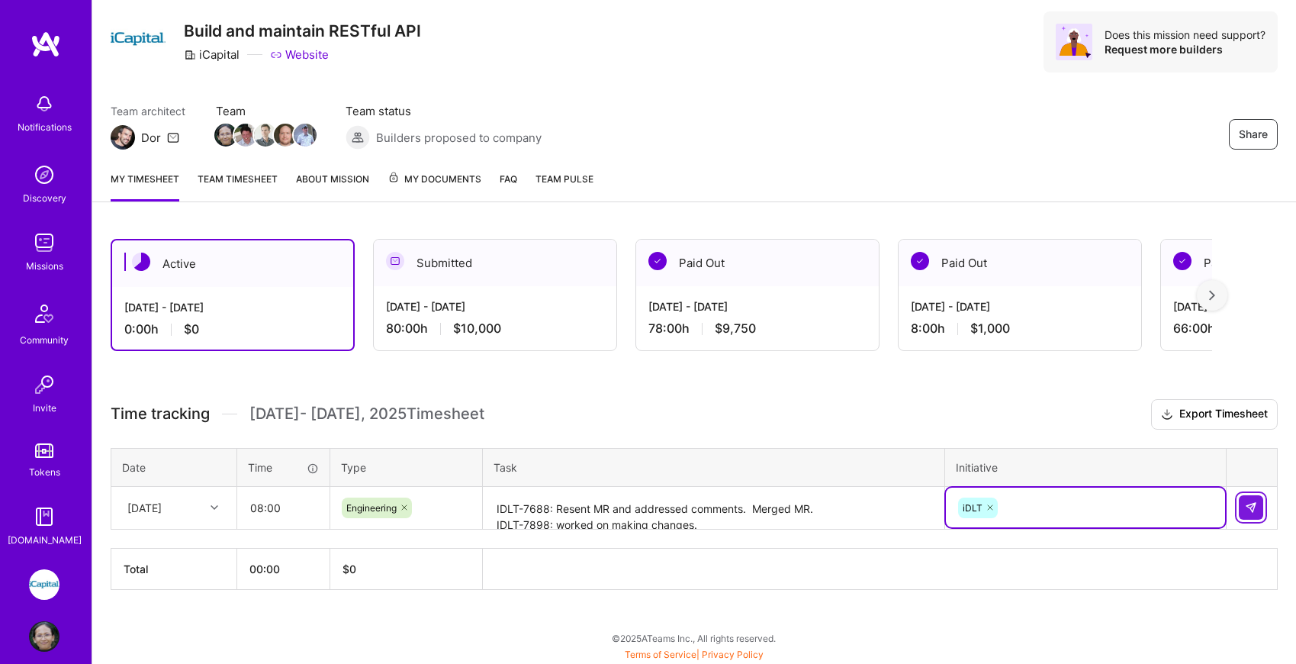
click at [1247, 503] on img at bounding box center [1251, 507] width 12 height 12
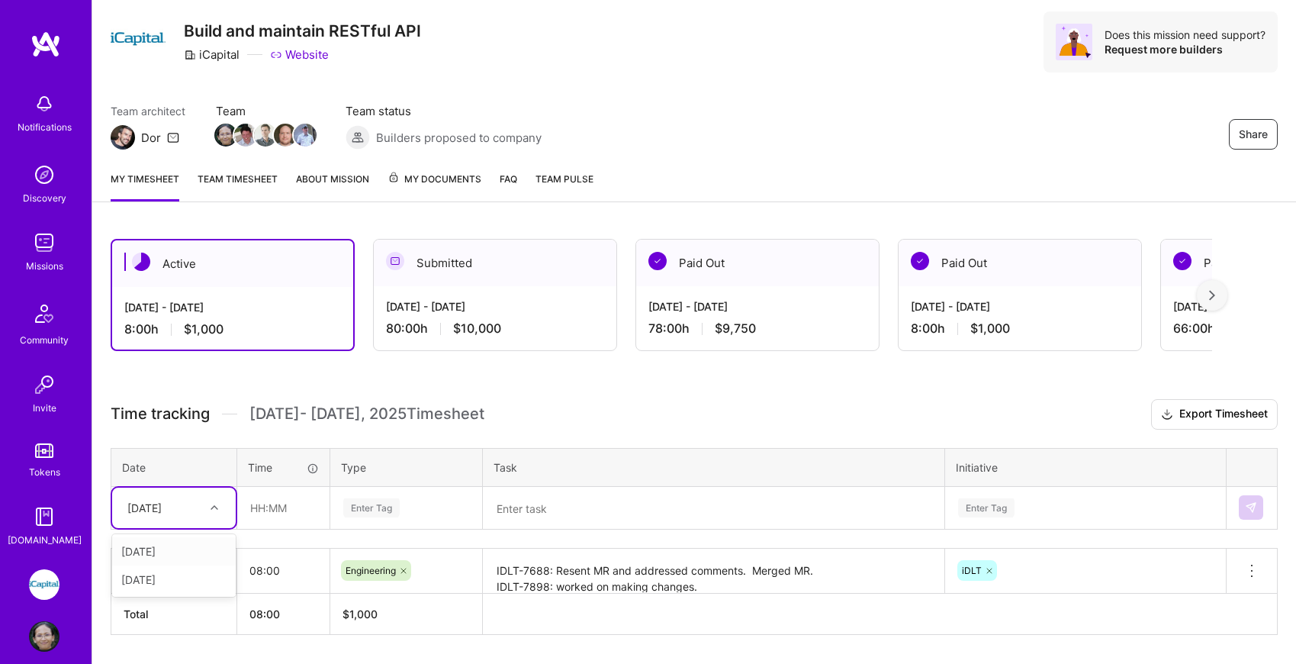
click at [220, 511] on div at bounding box center [216, 507] width 24 height 20
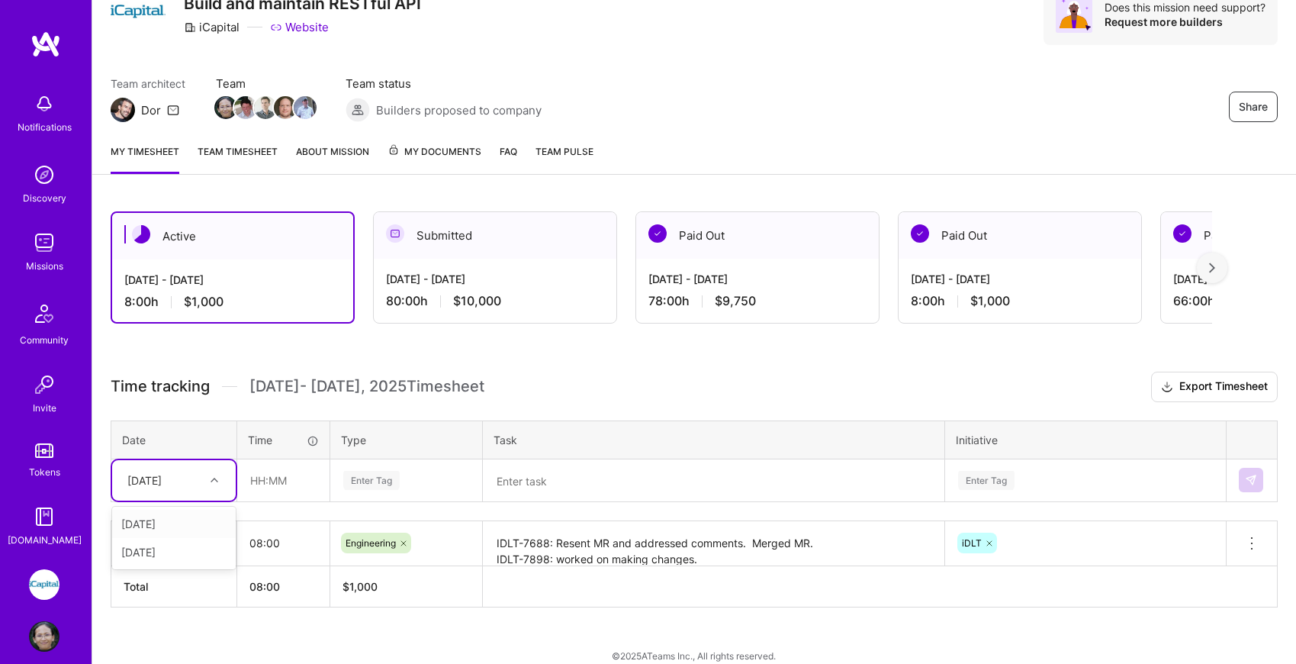
click at [195, 516] on div "[DATE]" at bounding box center [174, 524] width 124 height 28
click at [263, 480] on input "text" at bounding box center [283, 480] width 91 height 40
type input "08:00"
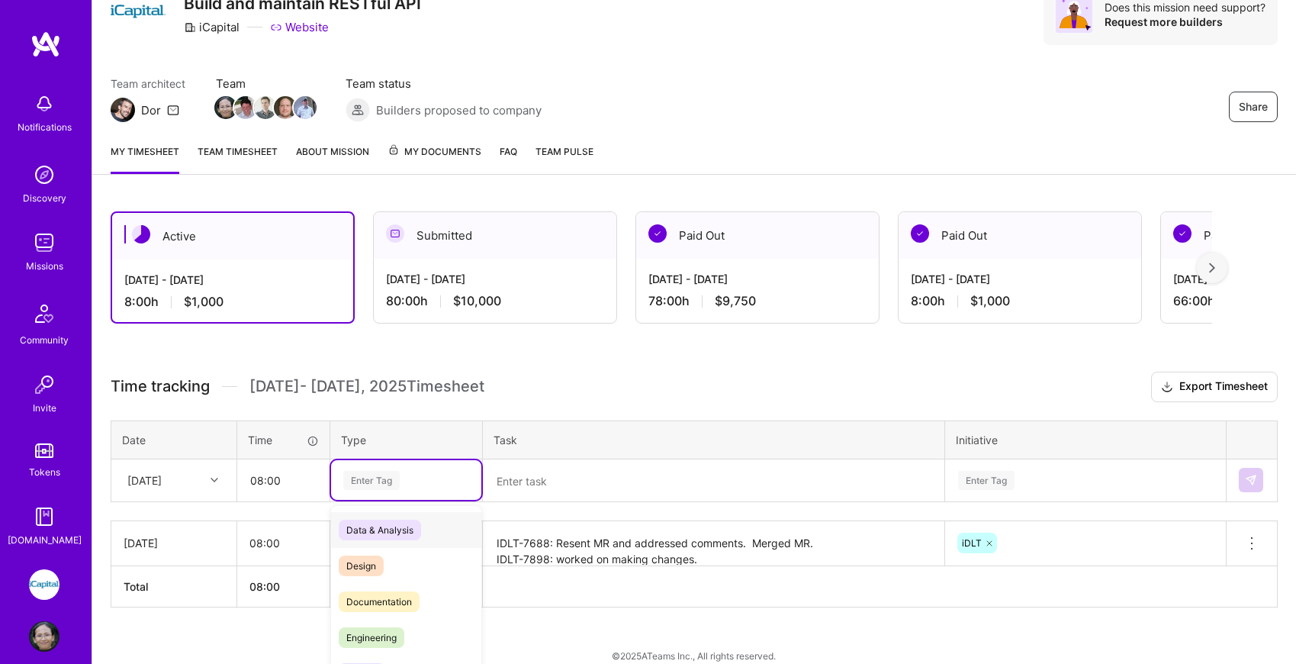
scroll to position [87, 0]
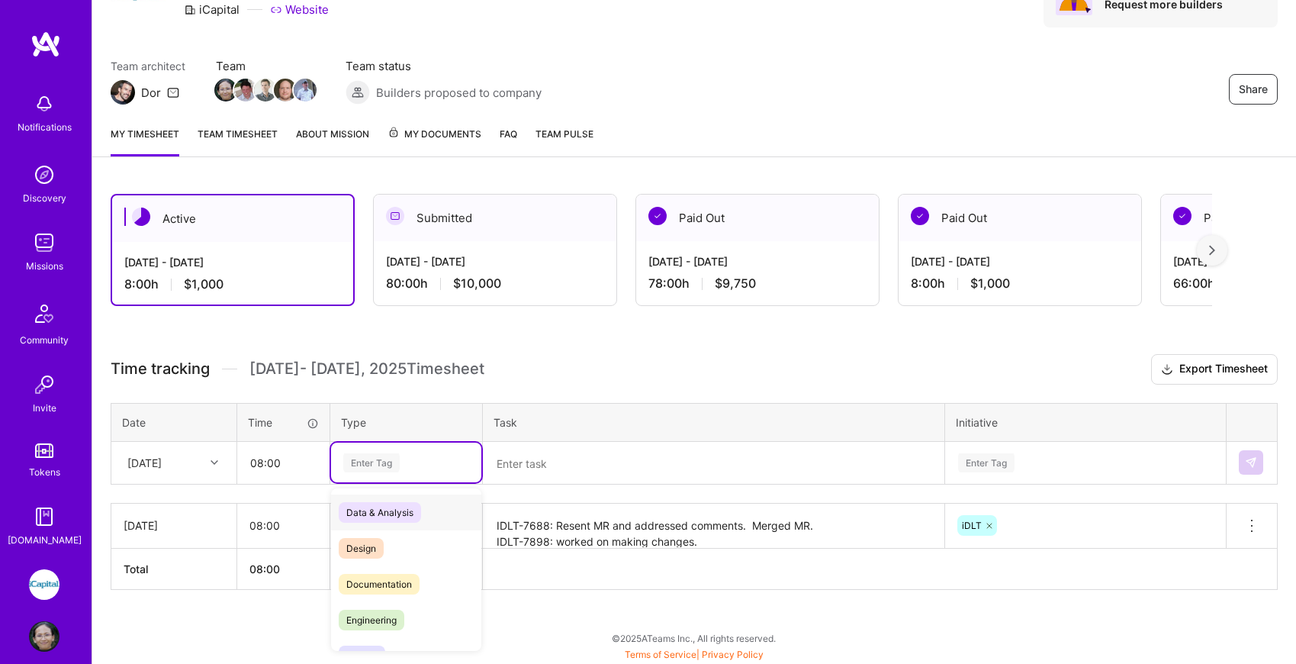
click at [364, 477] on div "Enter Tag" at bounding box center [406, 462] width 150 height 40
click at [391, 594] on span "Engineering" at bounding box center [372, 596] width 66 height 21
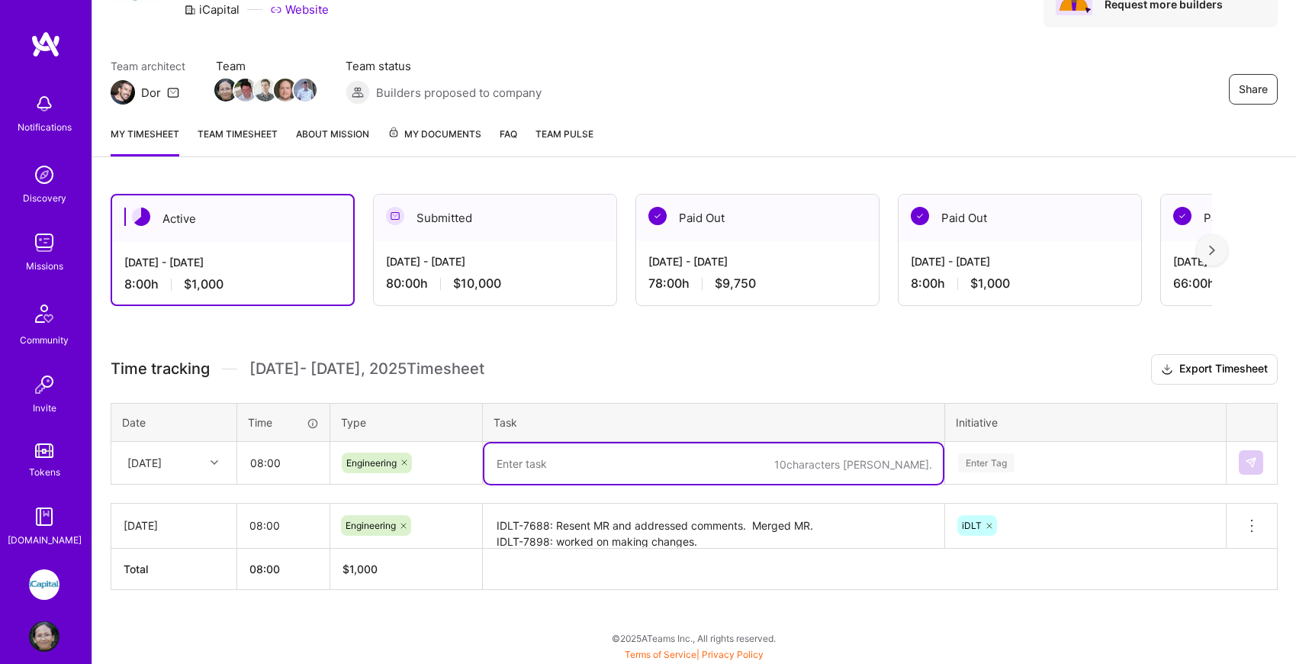
click at [530, 461] on textarea at bounding box center [713, 463] width 458 height 40
type textarea "IDLT-7898: Added new tests, polish changes. Created MR."
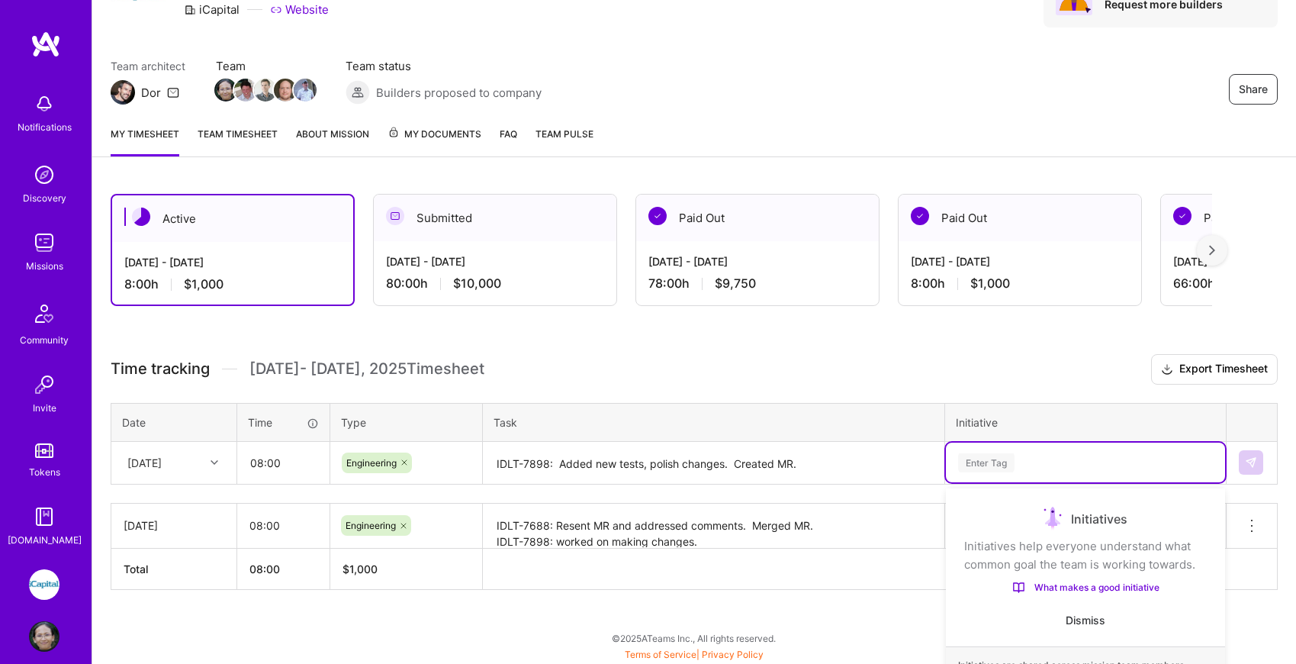
scroll to position [224, 0]
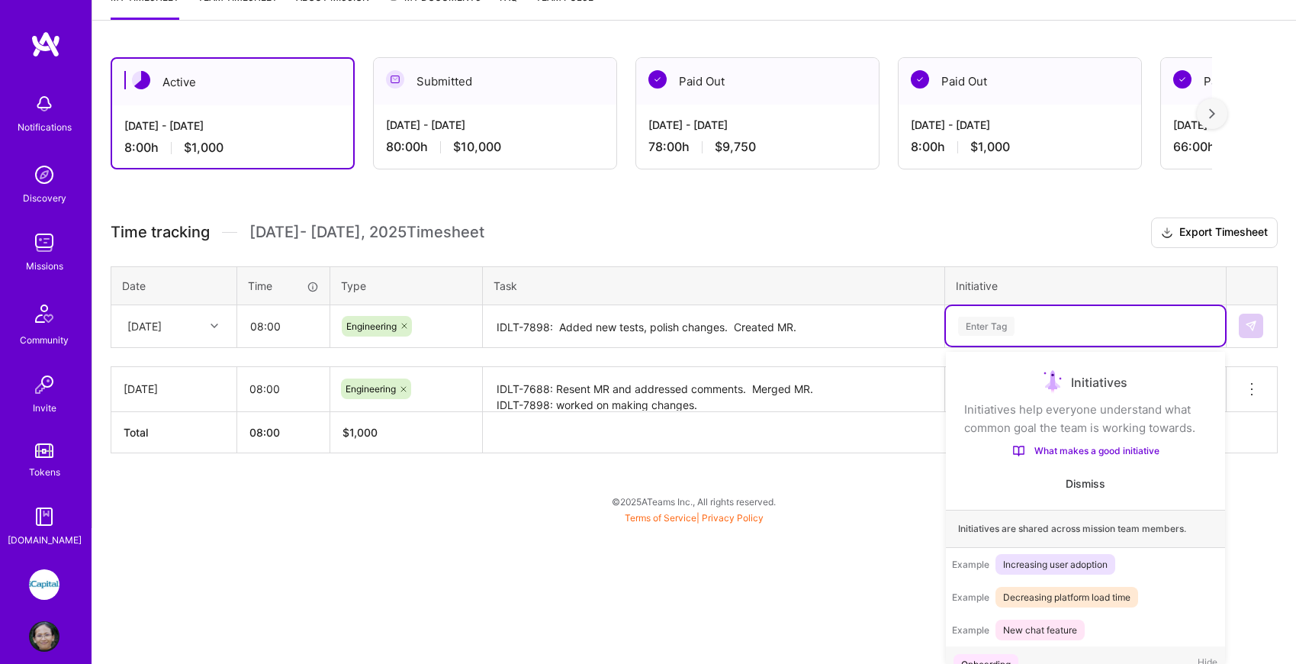
click at [1019, 346] on div "option iDLT, selected. option Onboarding focused, 1 of 9. 9 results available. …" at bounding box center [1085, 326] width 279 height 40
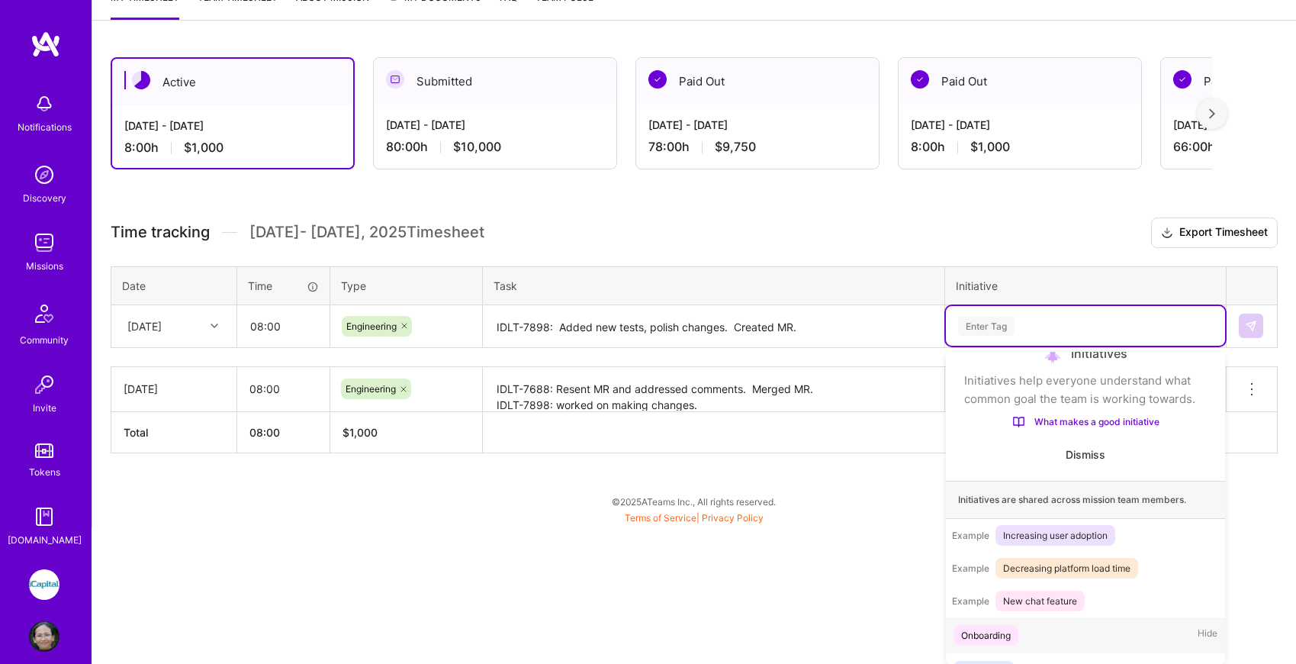
scroll to position [304, 0]
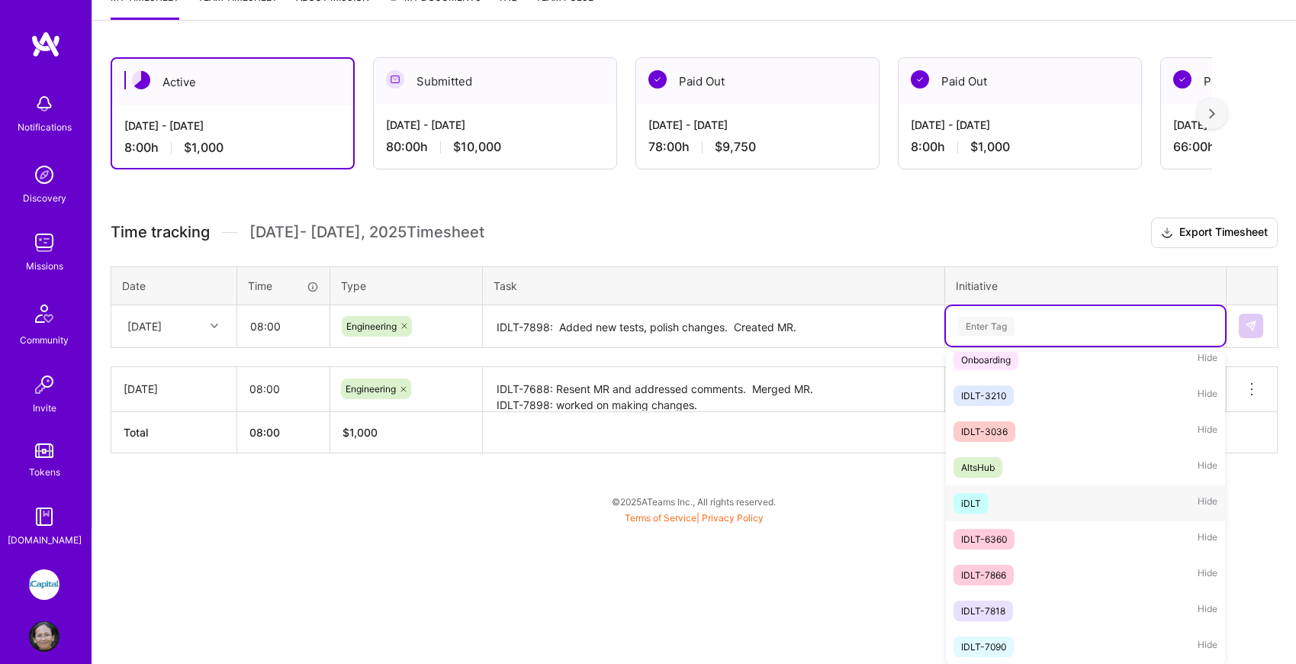
click at [995, 500] on div "iDLT Hide" at bounding box center [1085, 503] width 279 height 36
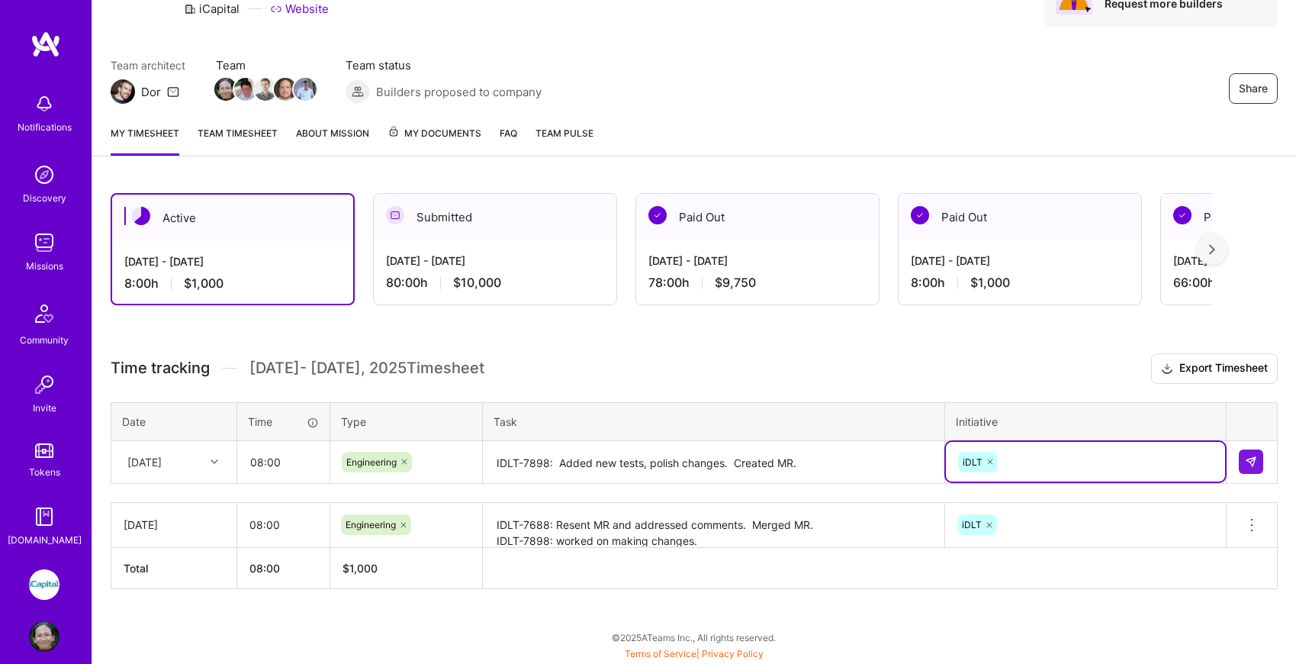
scroll to position [87, 0]
click at [1251, 459] on img at bounding box center [1251, 462] width 12 height 12
